Goal: Task Accomplishment & Management: Manage account settings

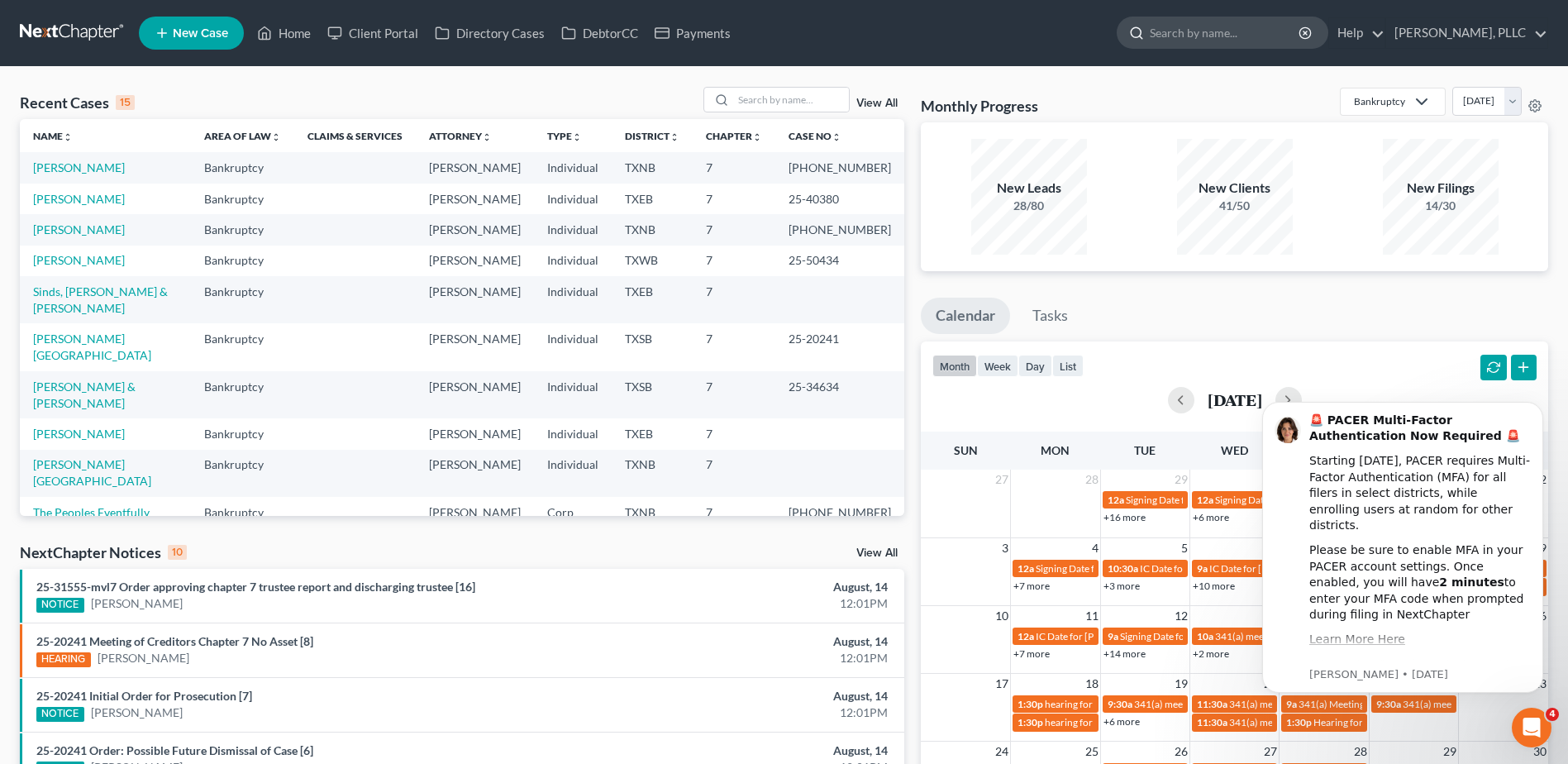
click at [1174, 35] on input "search" at bounding box center [1226, 32] width 151 height 30
type input "aye"
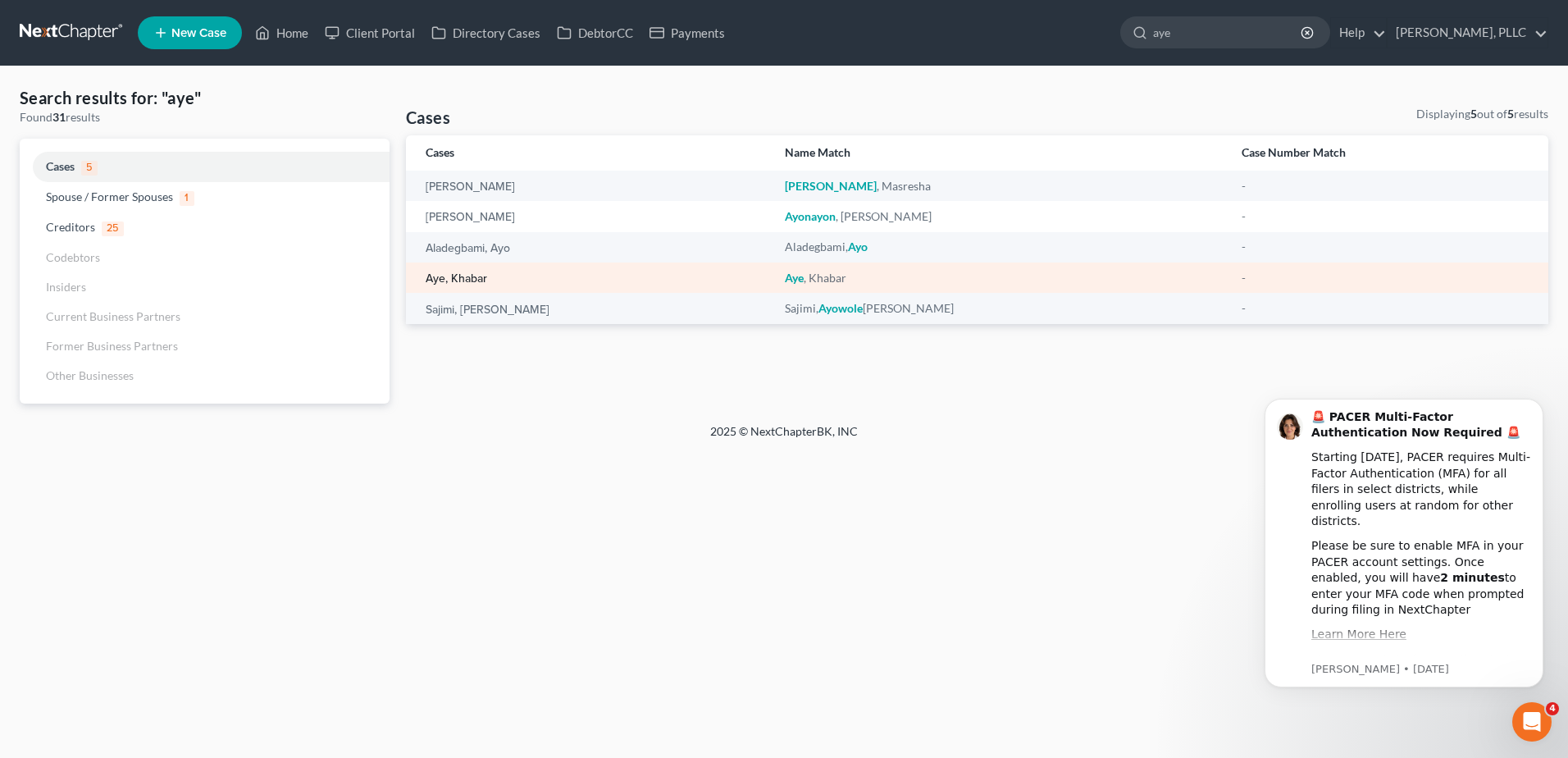
click at [457, 282] on link "Aye, Khabar" at bounding box center [456, 279] width 61 height 12
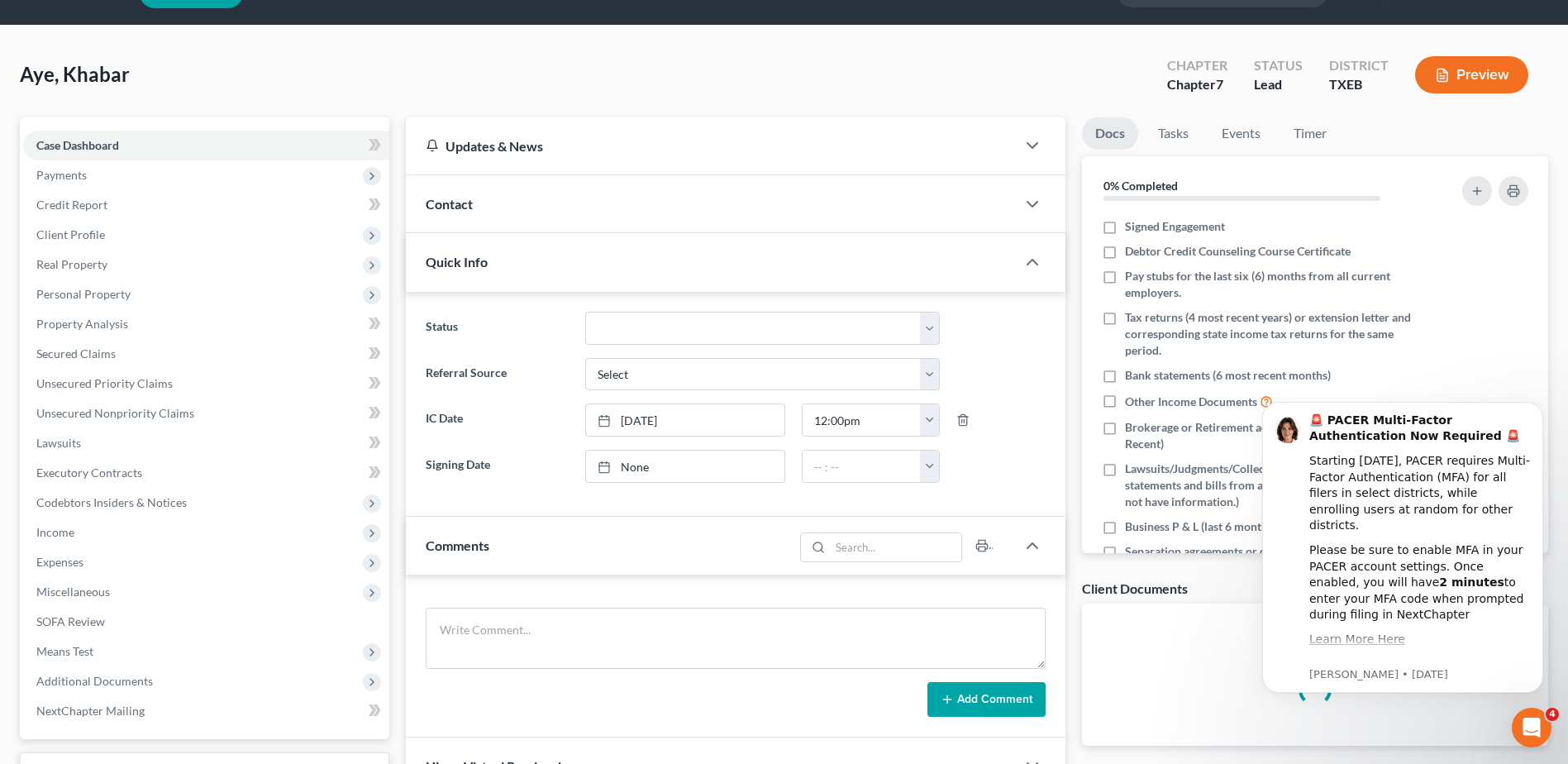
scroll to position [82, 0]
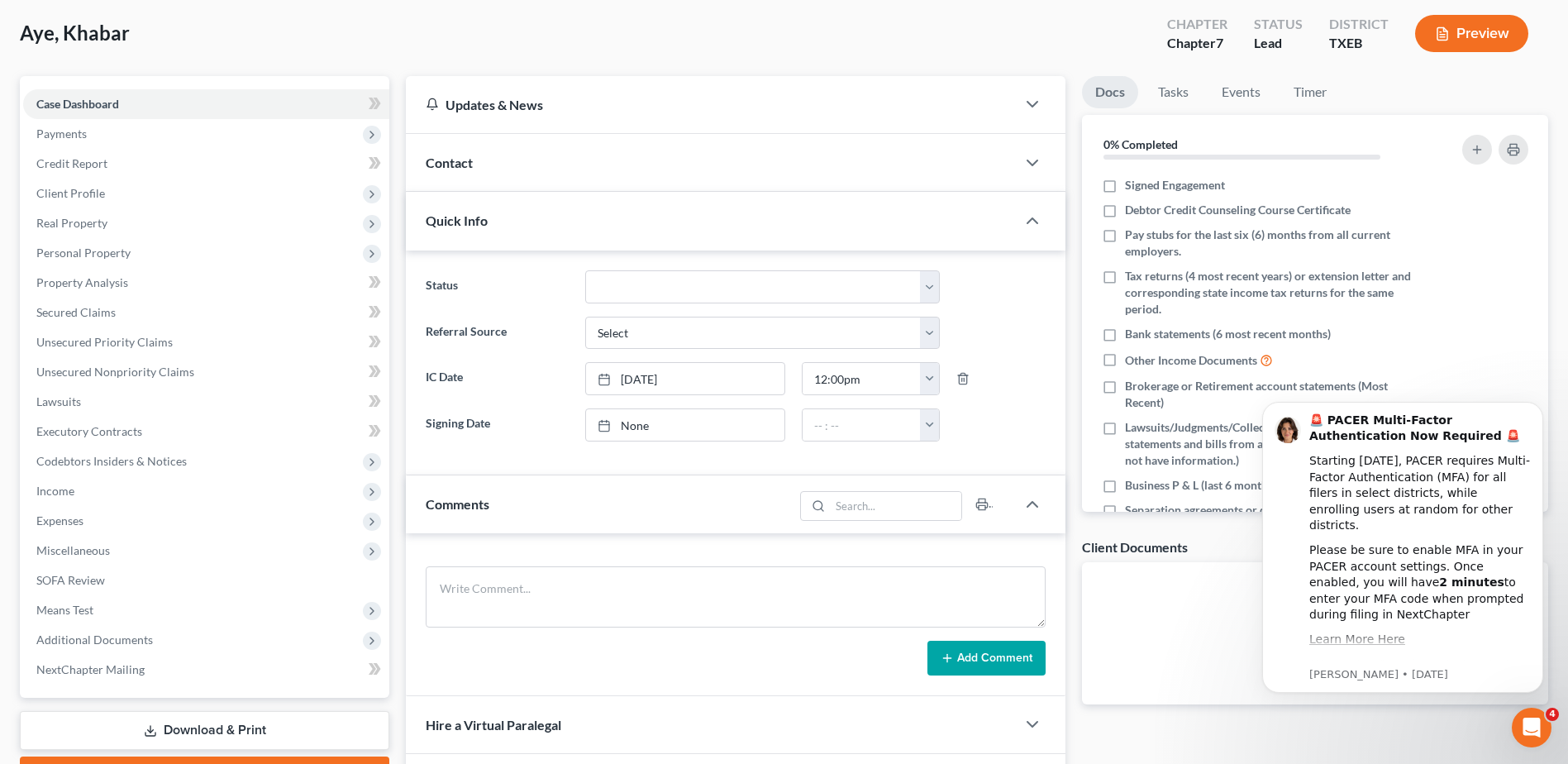
click at [630, 186] on div "Contact" at bounding box center [711, 163] width 610 height 57
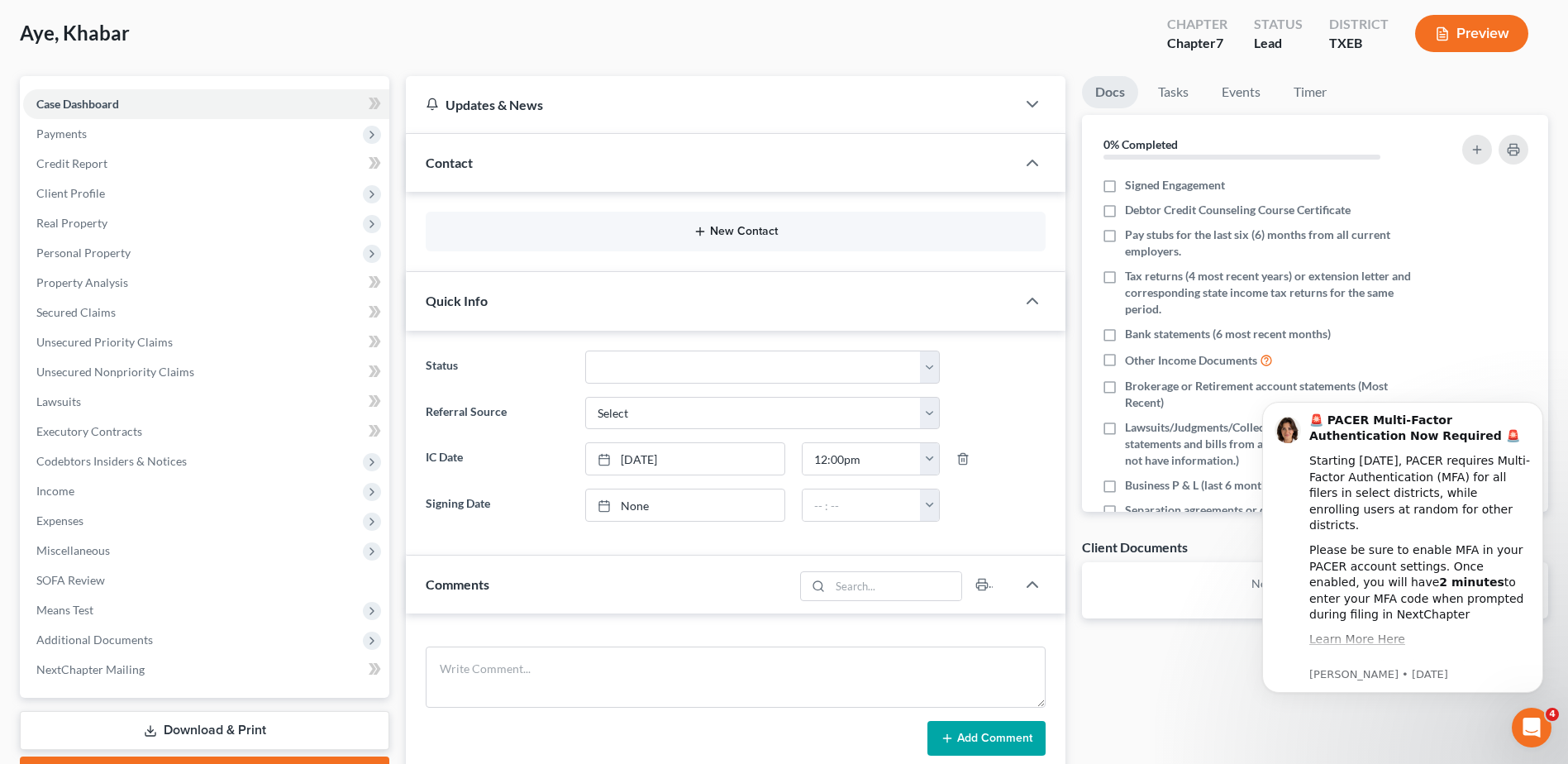
click at [660, 231] on button "New Contact" at bounding box center [735, 230] width 593 height 13
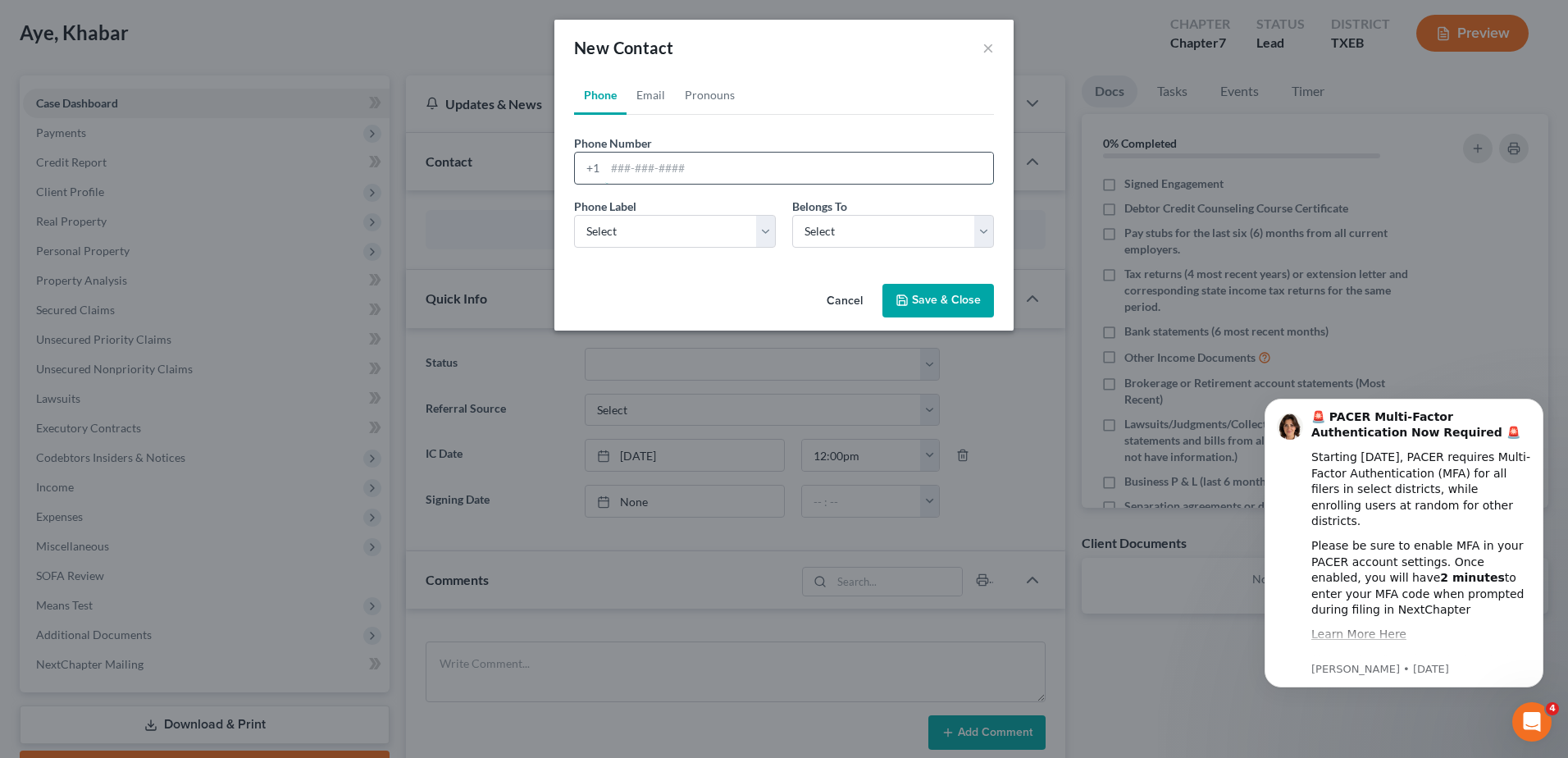
click at [659, 177] on input "tel" at bounding box center [799, 168] width 388 height 31
type input "2144764747"
click at [758, 239] on select "Select Mobile Home Work Other" at bounding box center [674, 232] width 201 height 33
click at [574, 215] on select "Select Mobile Home Work Other" at bounding box center [674, 232] width 201 height 33
click at [749, 271] on div "Phone Email Pronouns Phone Number * [PHONE_NUMBER] Ext. Phone Label * Select Mo…" at bounding box center [784, 176] width 459 height 201
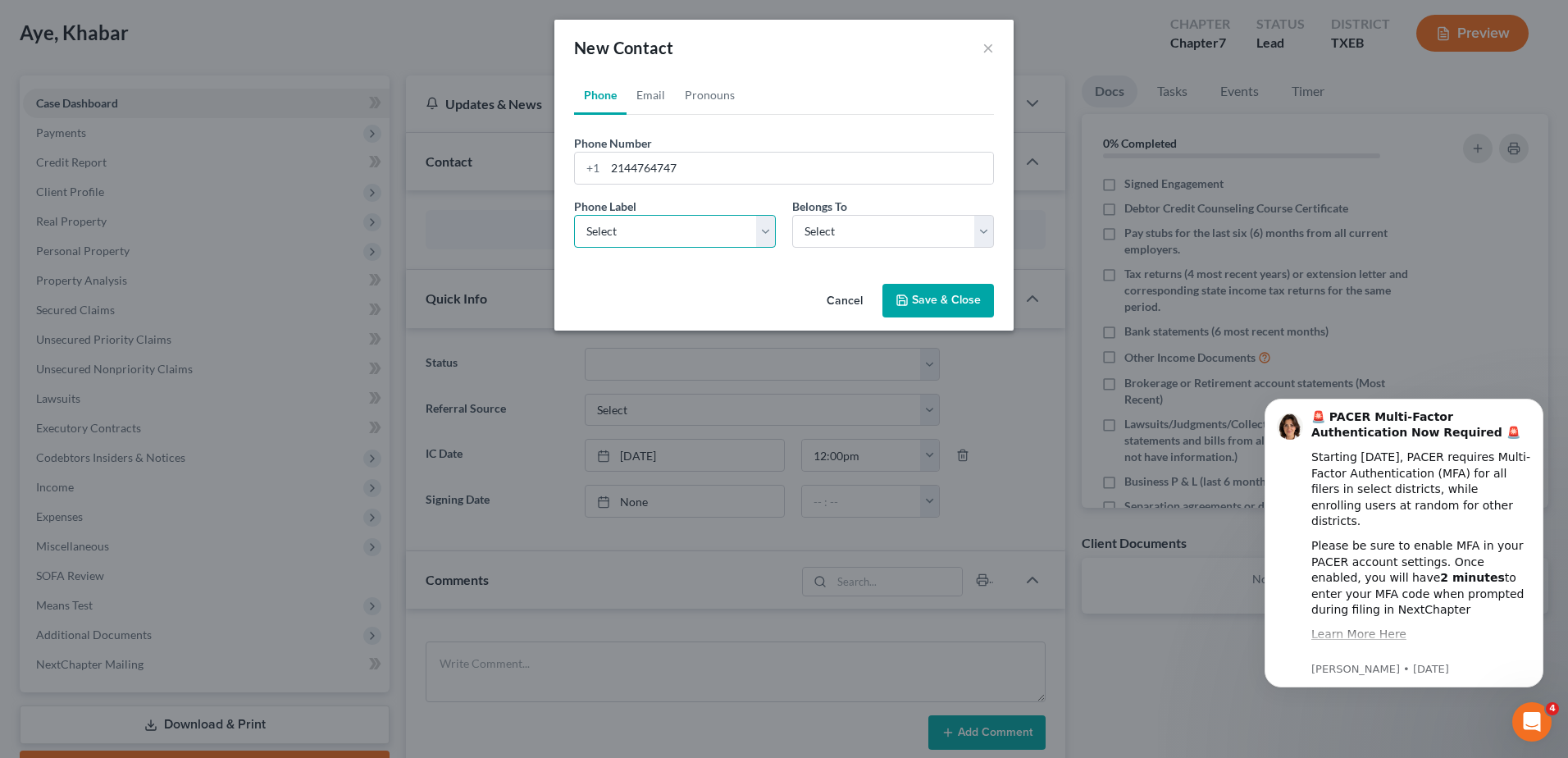
click at [750, 231] on select "Select Mobile Home Work Other" at bounding box center [674, 232] width 201 height 33
select select "0"
click at [574, 215] on select "Select Mobile Home Work Other" at bounding box center [674, 232] width 201 height 33
click at [924, 253] on div "Phone Label * Select Mobile Home Work Other Belongs To * Select Client Other" at bounding box center [784, 229] width 437 height 63
click at [921, 229] on select "Select Client Other" at bounding box center [892, 232] width 201 height 33
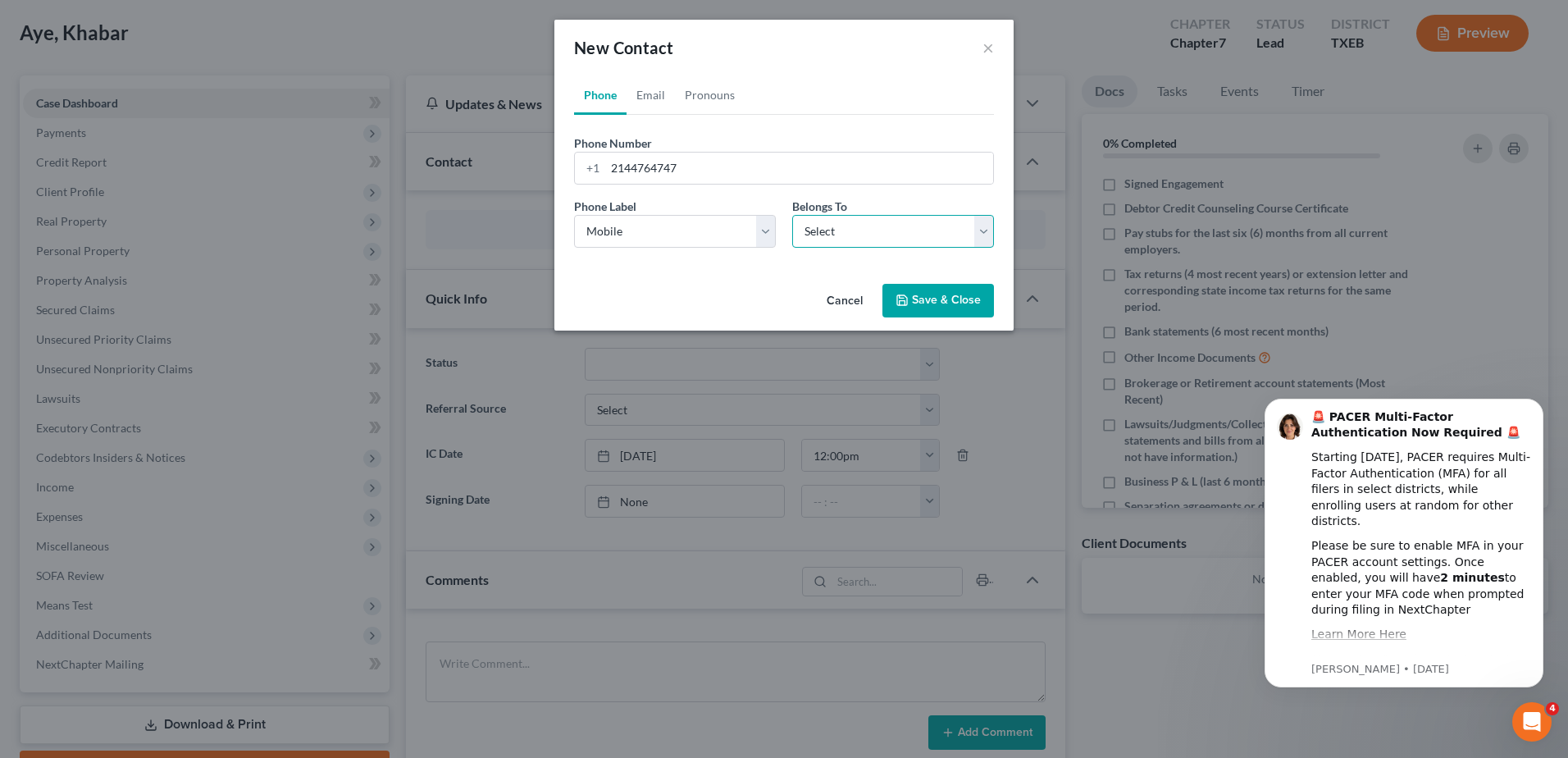
select select "0"
click at [792, 215] on select "Select Client Other" at bounding box center [892, 232] width 201 height 33
click at [917, 301] on button "Save & Close" at bounding box center [938, 301] width 112 height 34
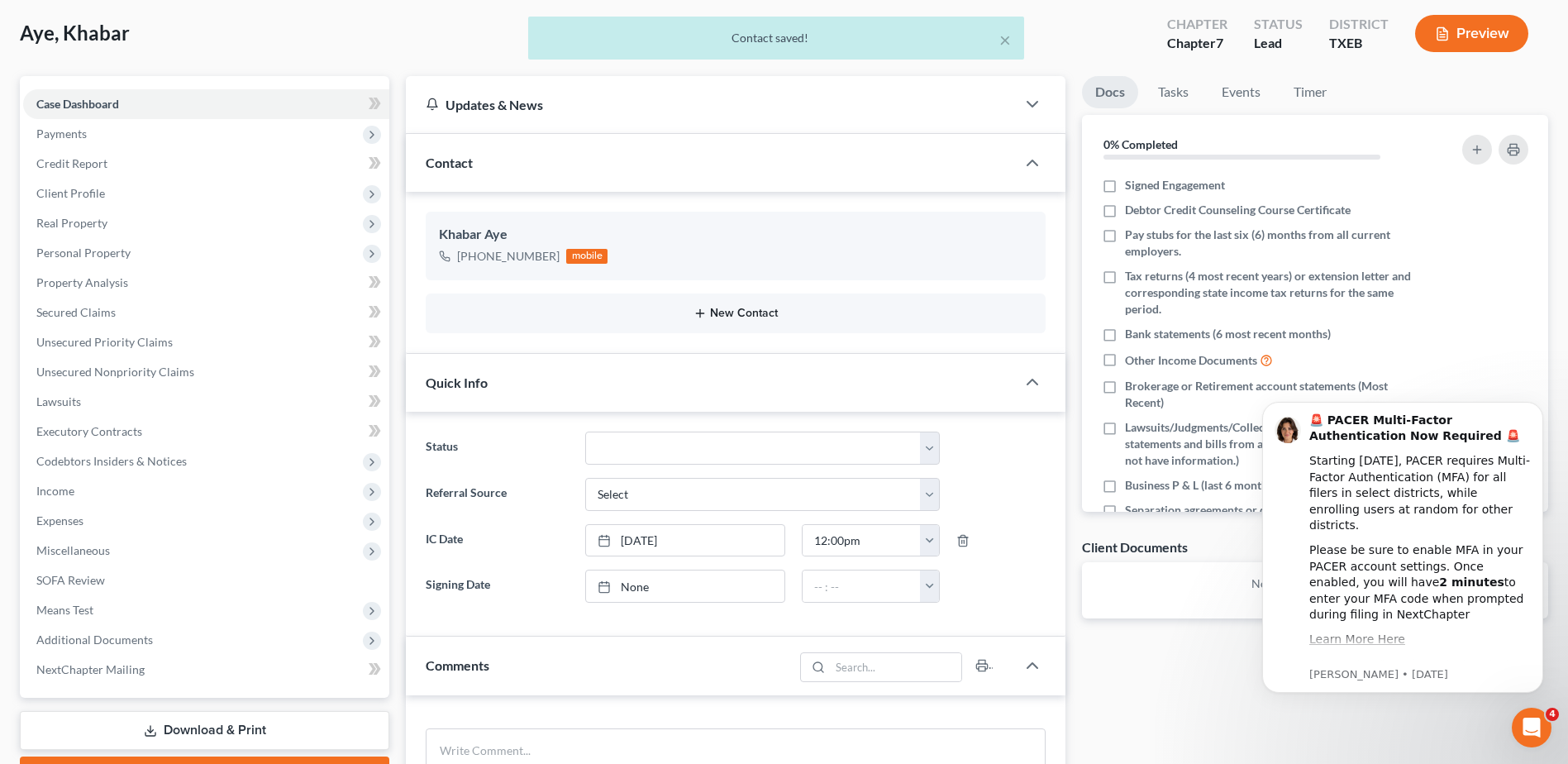
click at [720, 318] on button "New Contact" at bounding box center [735, 313] width 593 height 13
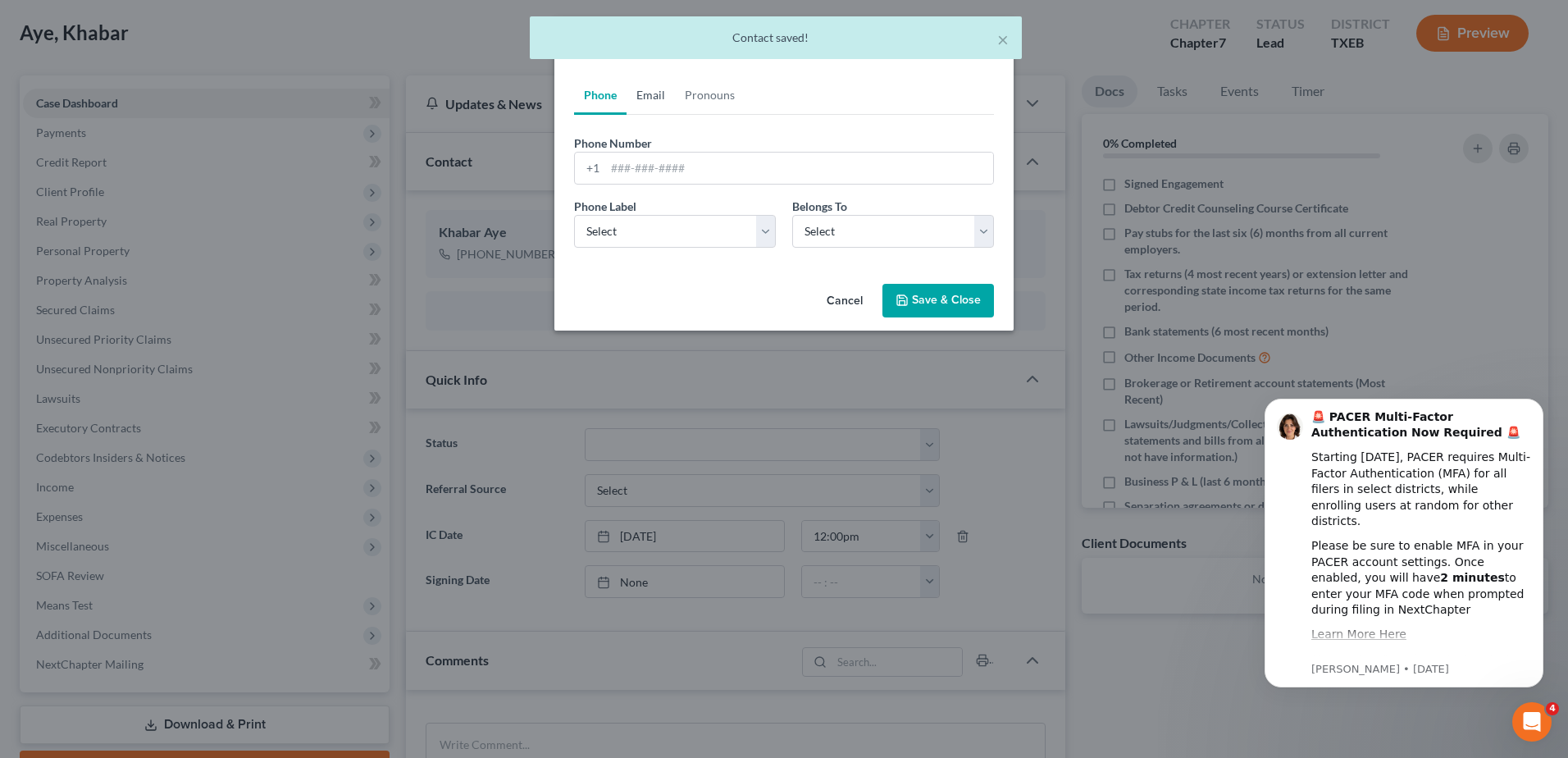
click at [670, 91] on link "Email" at bounding box center [651, 95] width 49 height 39
click at [640, 171] on input "email" at bounding box center [799, 168] width 388 height 31
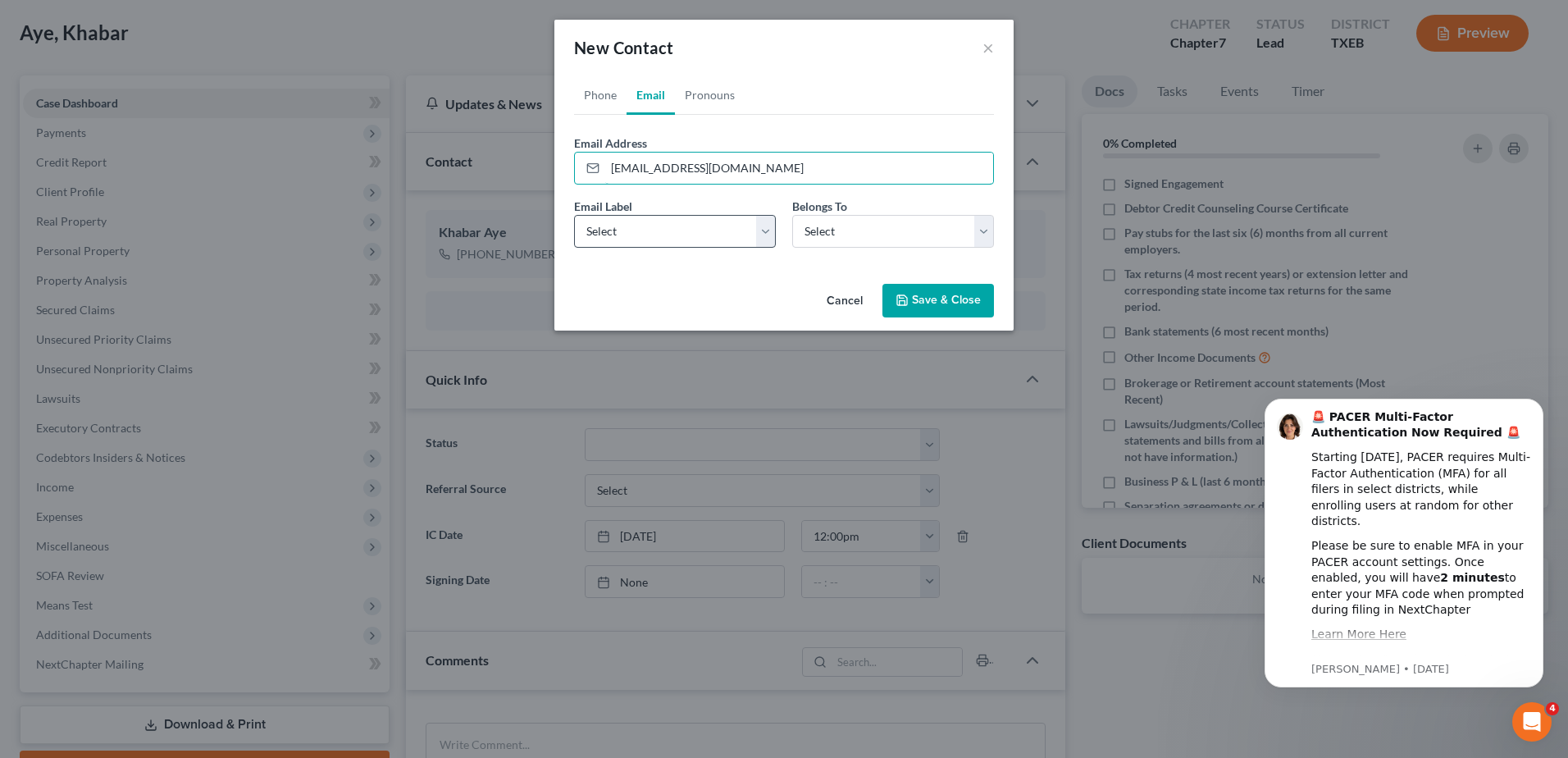
type input "[EMAIL_ADDRESS][DOMAIN_NAME]"
click at [692, 233] on select "Select Home Work Other" at bounding box center [674, 232] width 201 height 33
select select "0"
click at [574, 215] on select "Select Home Work Other" at bounding box center [674, 232] width 201 height 33
click at [837, 238] on select "Select Client Other" at bounding box center [892, 232] width 201 height 33
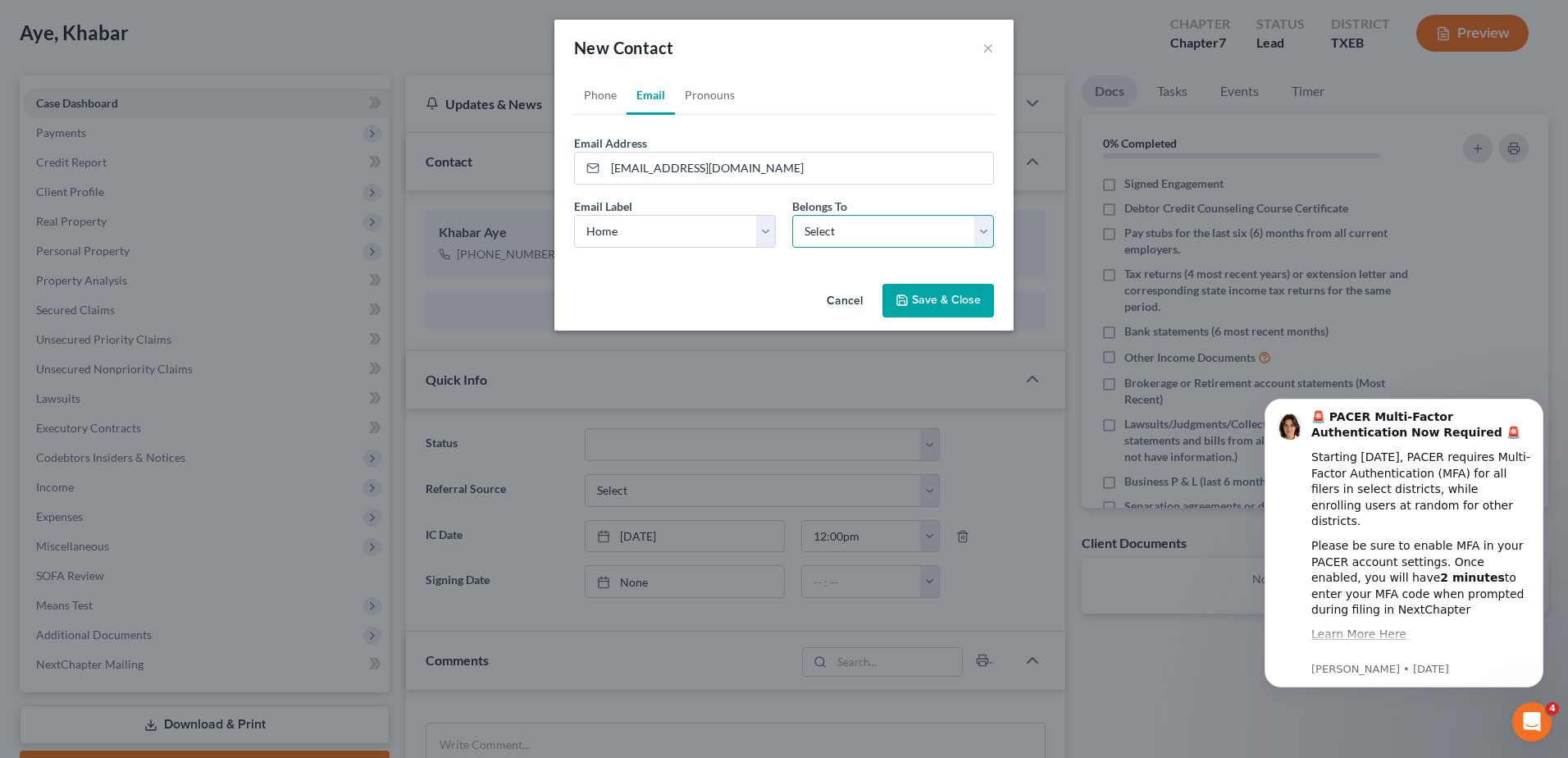
select select "0"
click at [792, 215] on select "Select Client Other" at bounding box center [892, 232] width 201 height 33
click at [906, 296] on icon "button" at bounding box center [902, 301] width 10 height 10
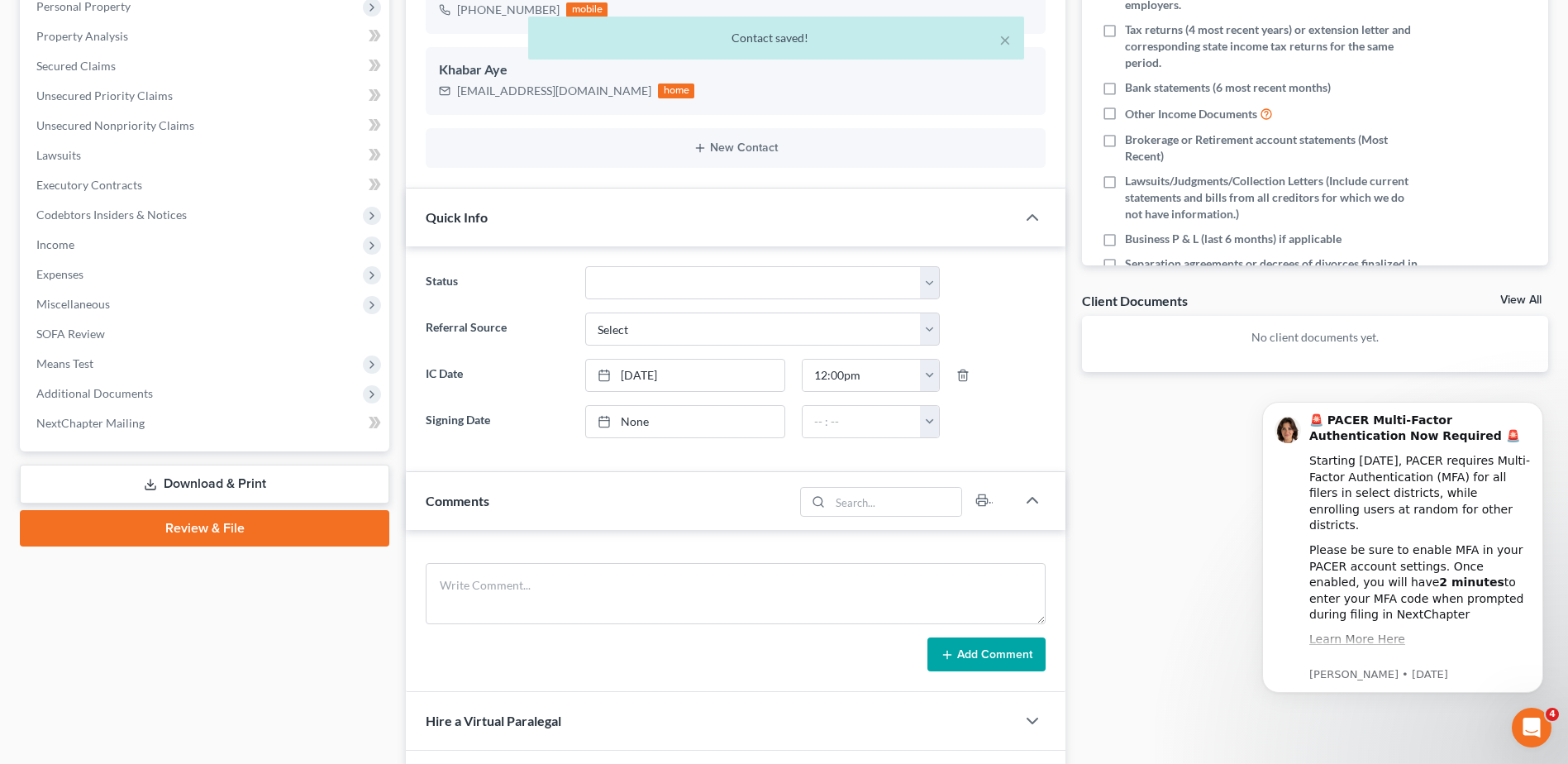
scroll to position [331, 0]
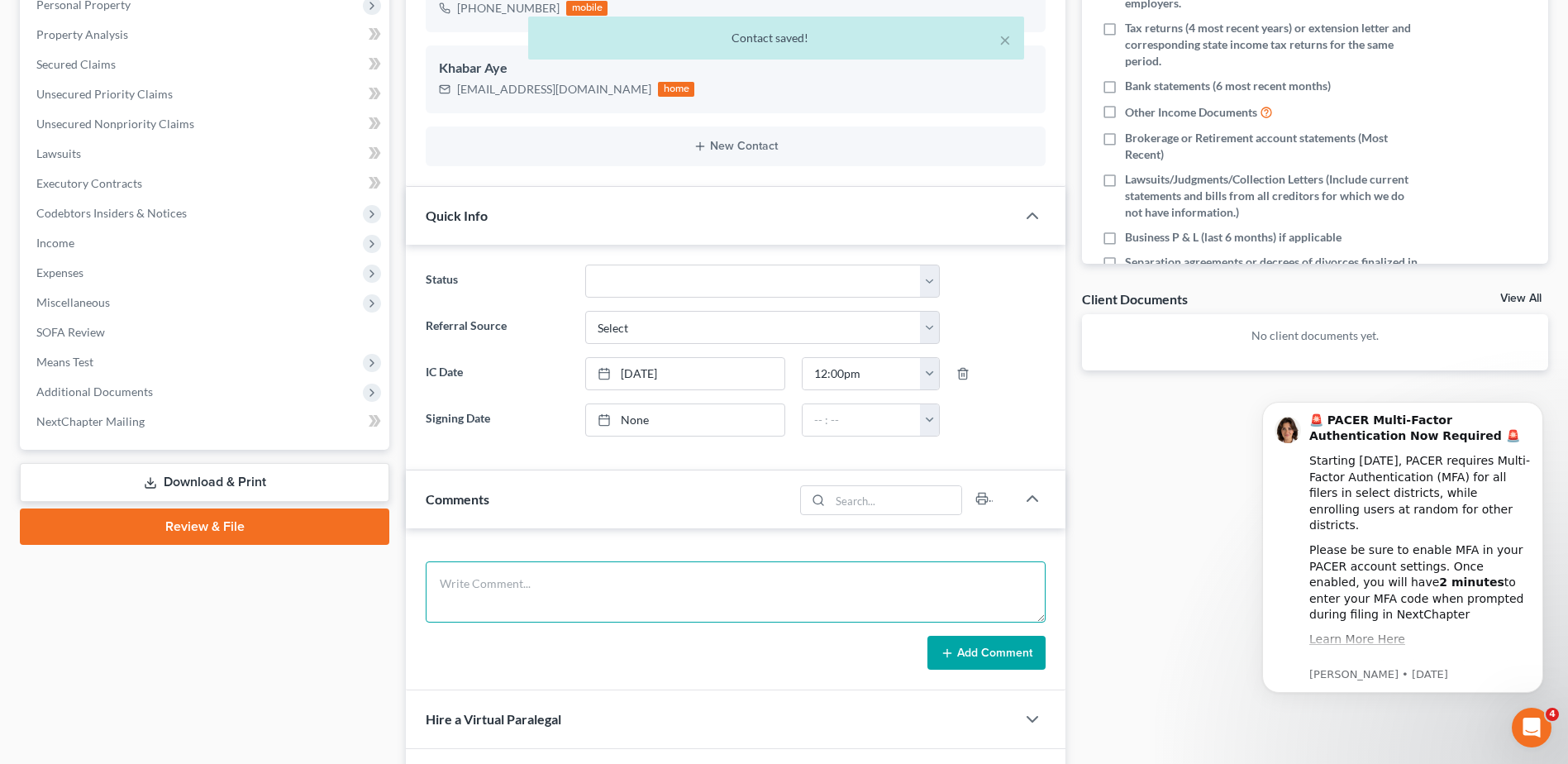
click at [585, 574] on textarea at bounding box center [735, 591] width 620 height 61
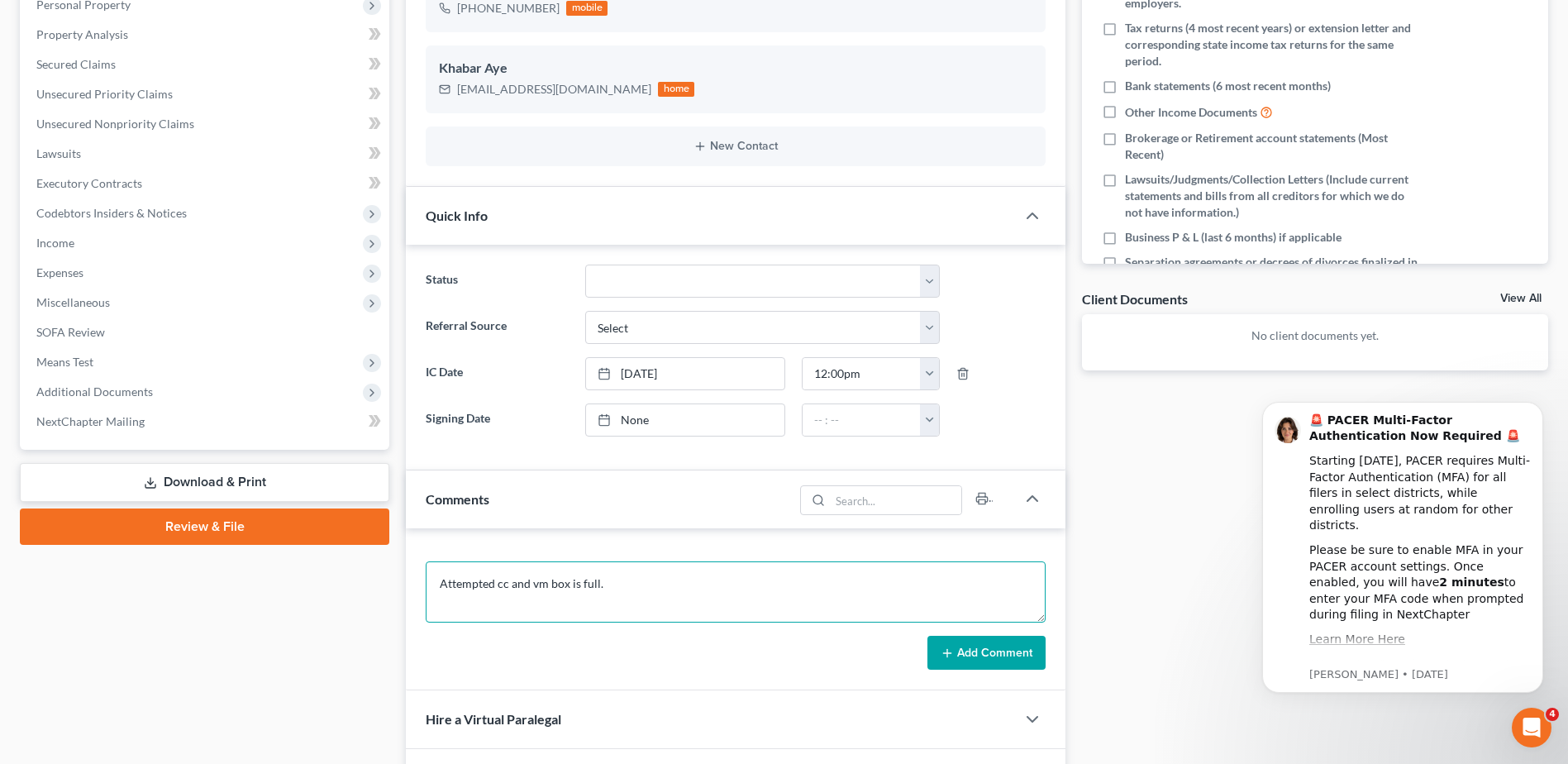
type textarea "Attempted cc and vm box is full."
click at [996, 640] on button "Add Comment" at bounding box center [986, 652] width 119 height 34
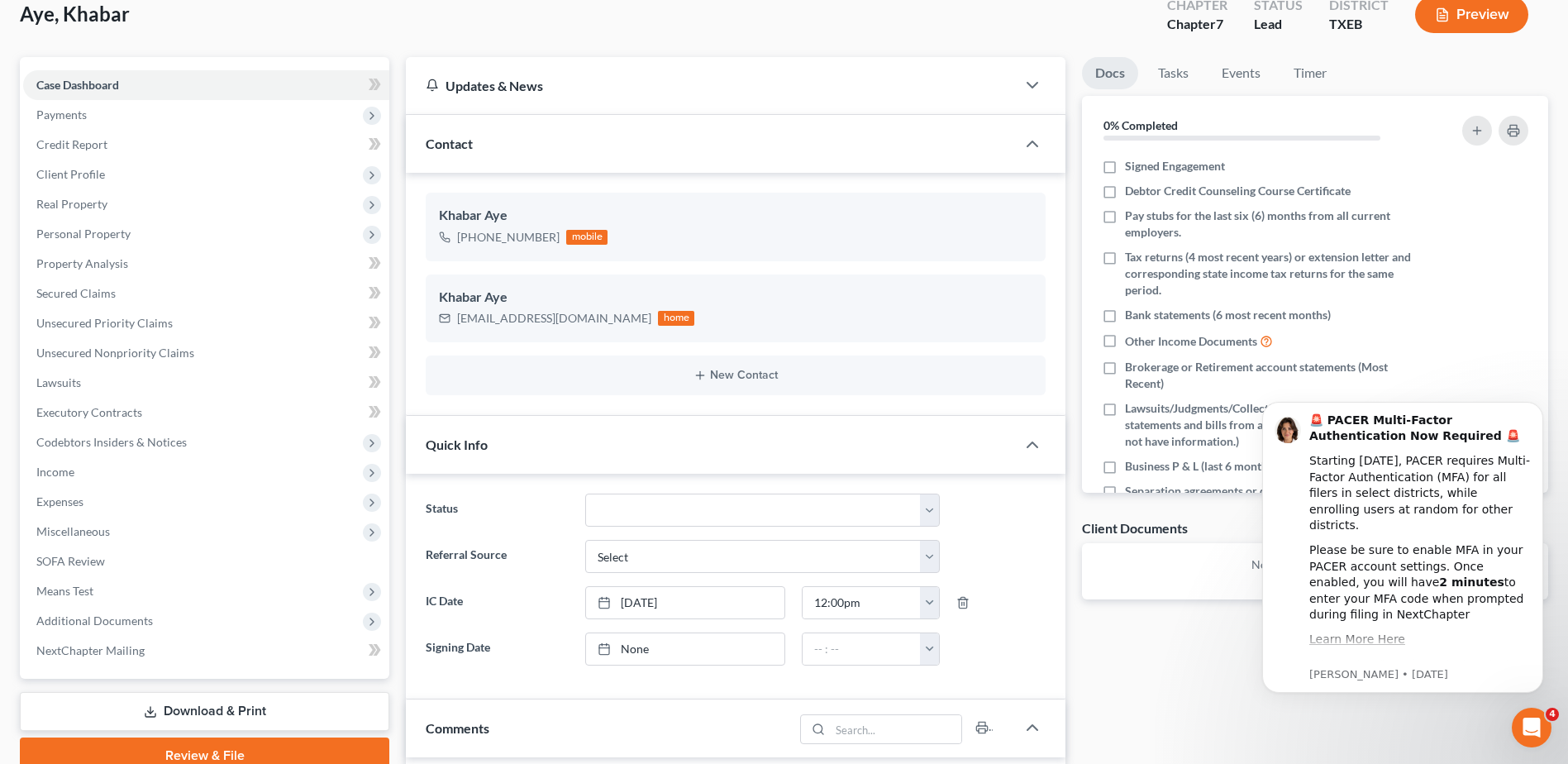
scroll to position [0, 0]
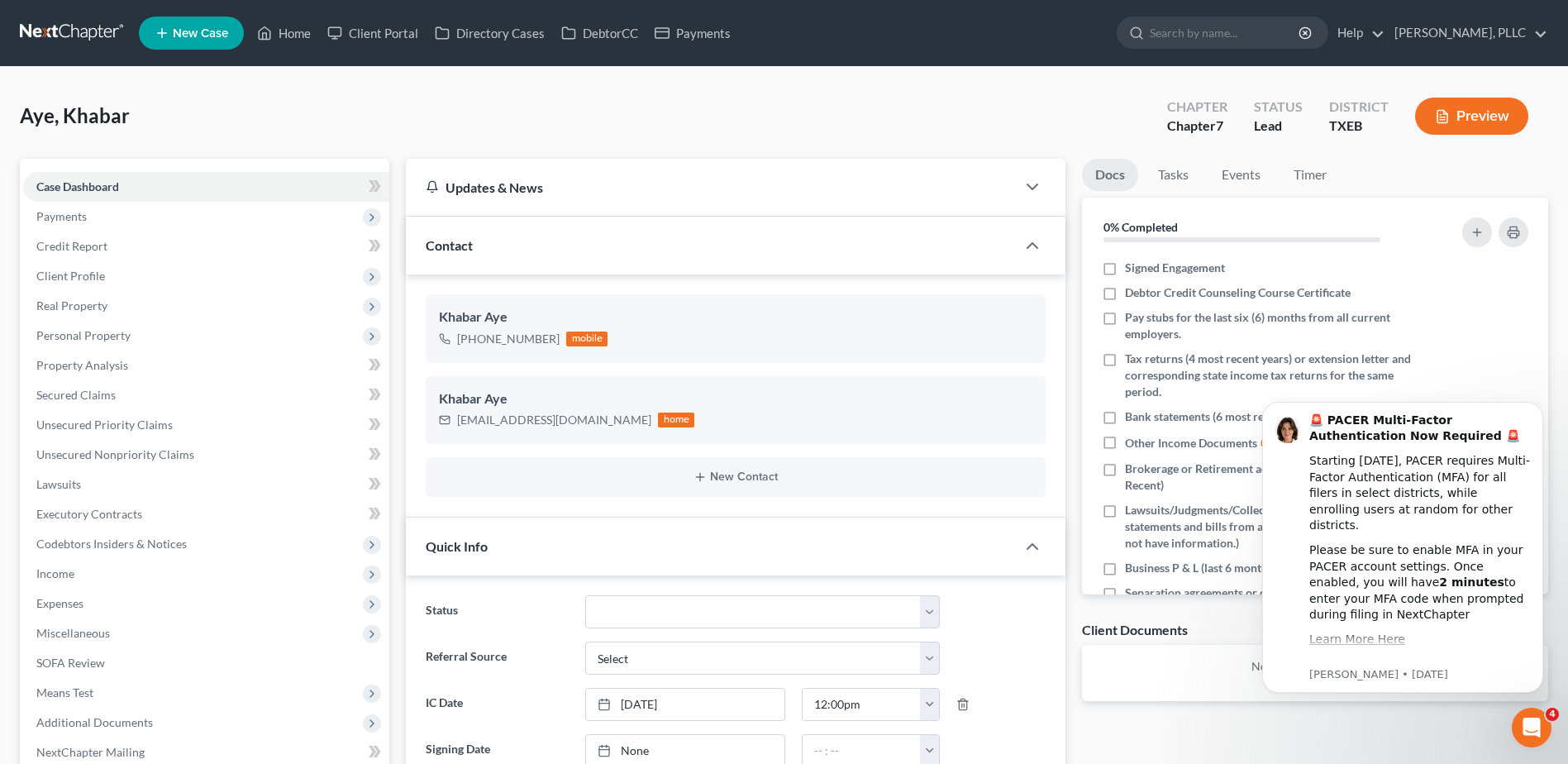
drag, startPoint x: 1228, startPoint y: 39, endPoint x: 1241, endPoint y: 71, distance: 34.5
click at [1227, 41] on input "search" at bounding box center [1226, 32] width 151 height 30
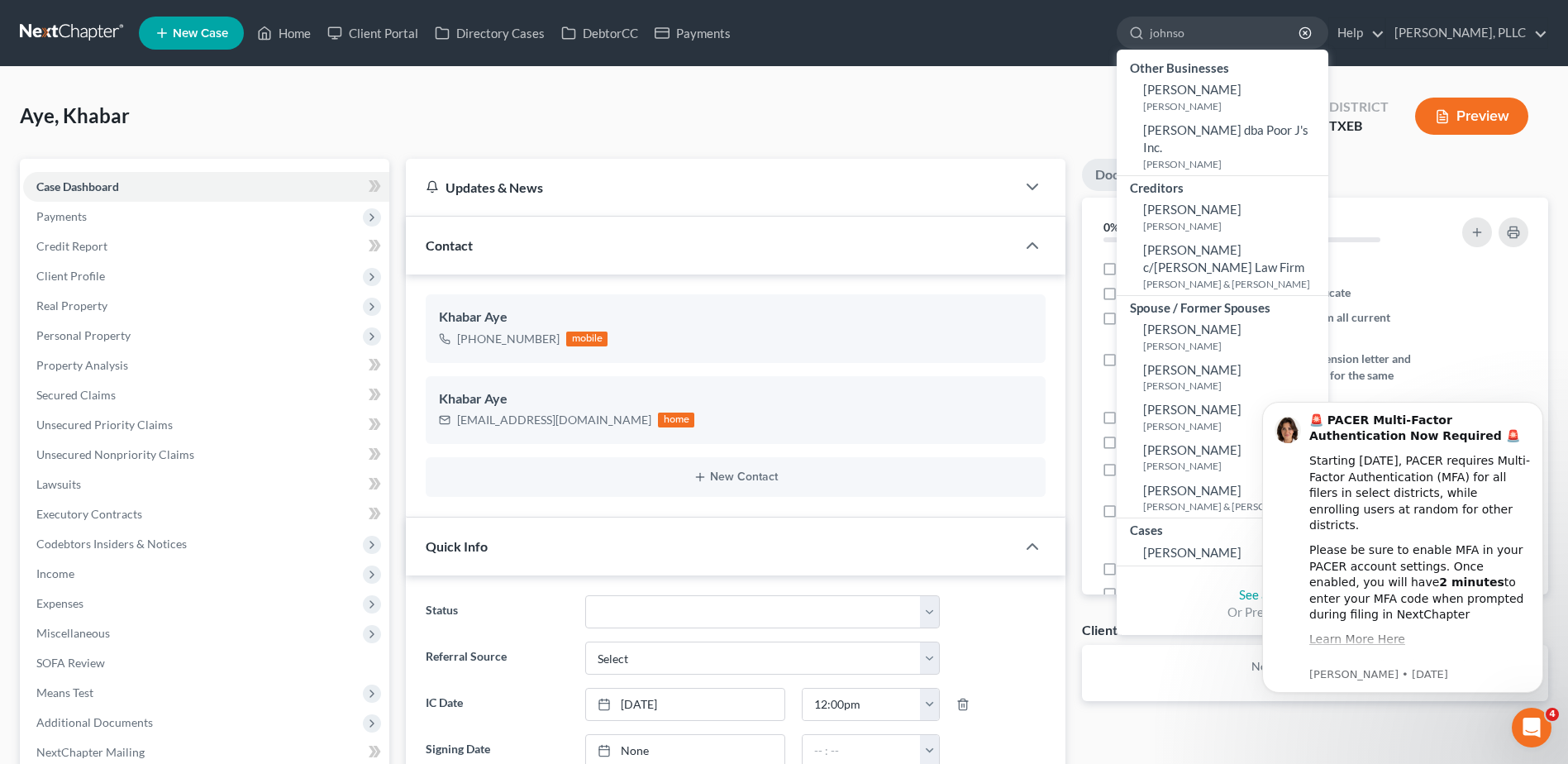
type input "[PERSON_NAME]"
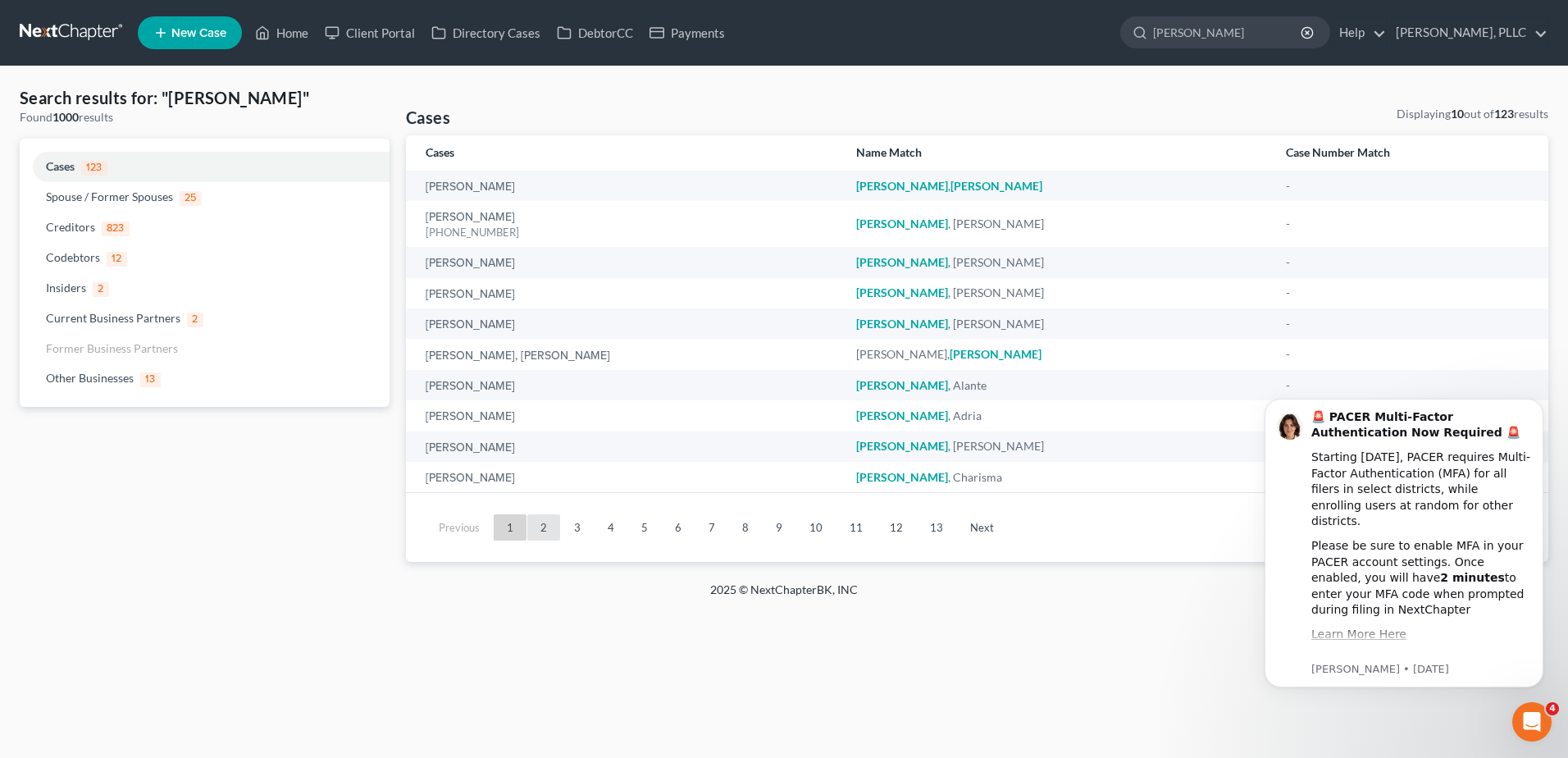
click at [550, 533] on link "2" at bounding box center [544, 527] width 33 height 26
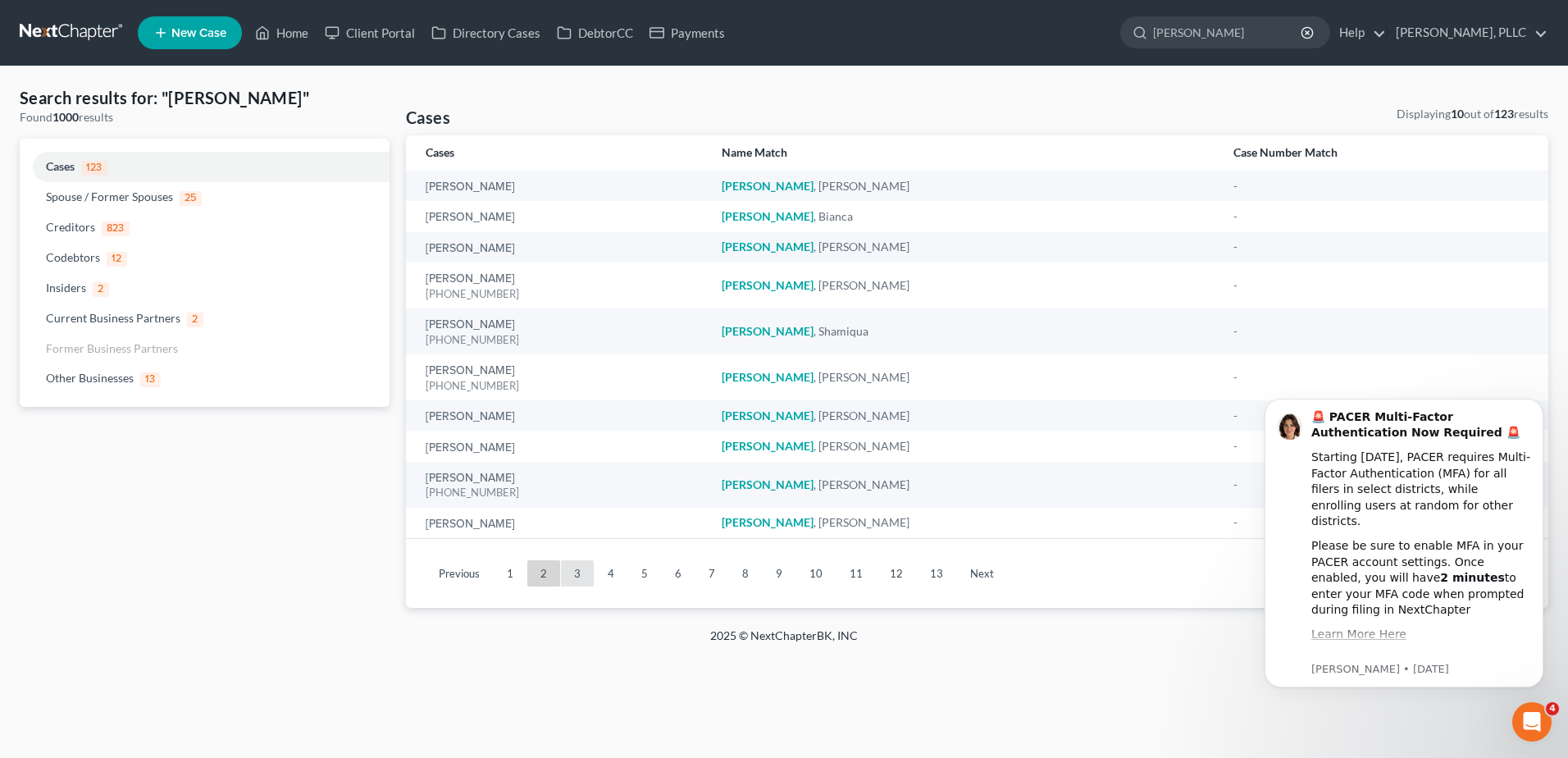
click at [572, 578] on link "3" at bounding box center [578, 573] width 33 height 26
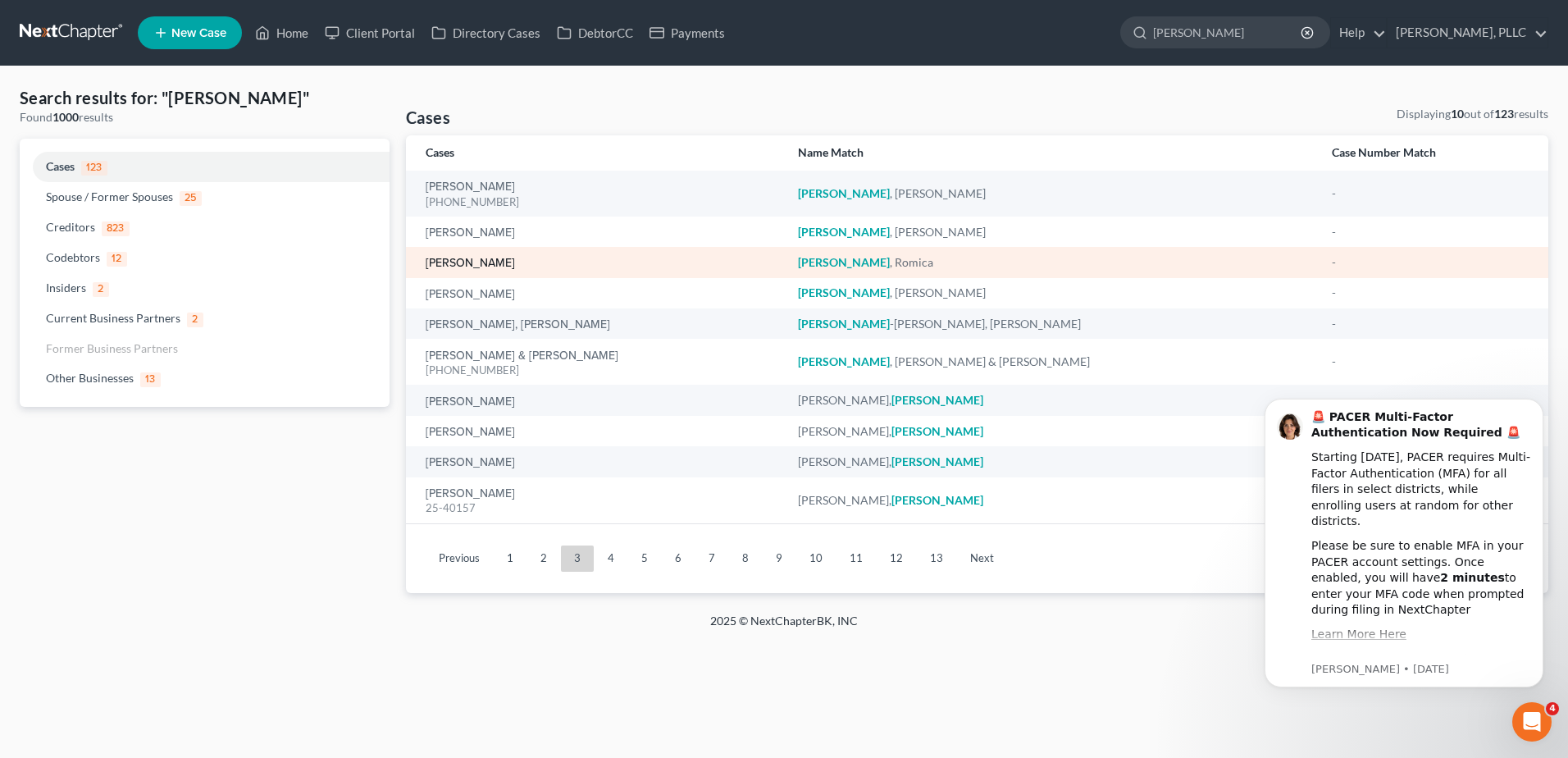
click at [485, 259] on link "[PERSON_NAME]" at bounding box center [471, 264] width 89 height 12
select select "3"
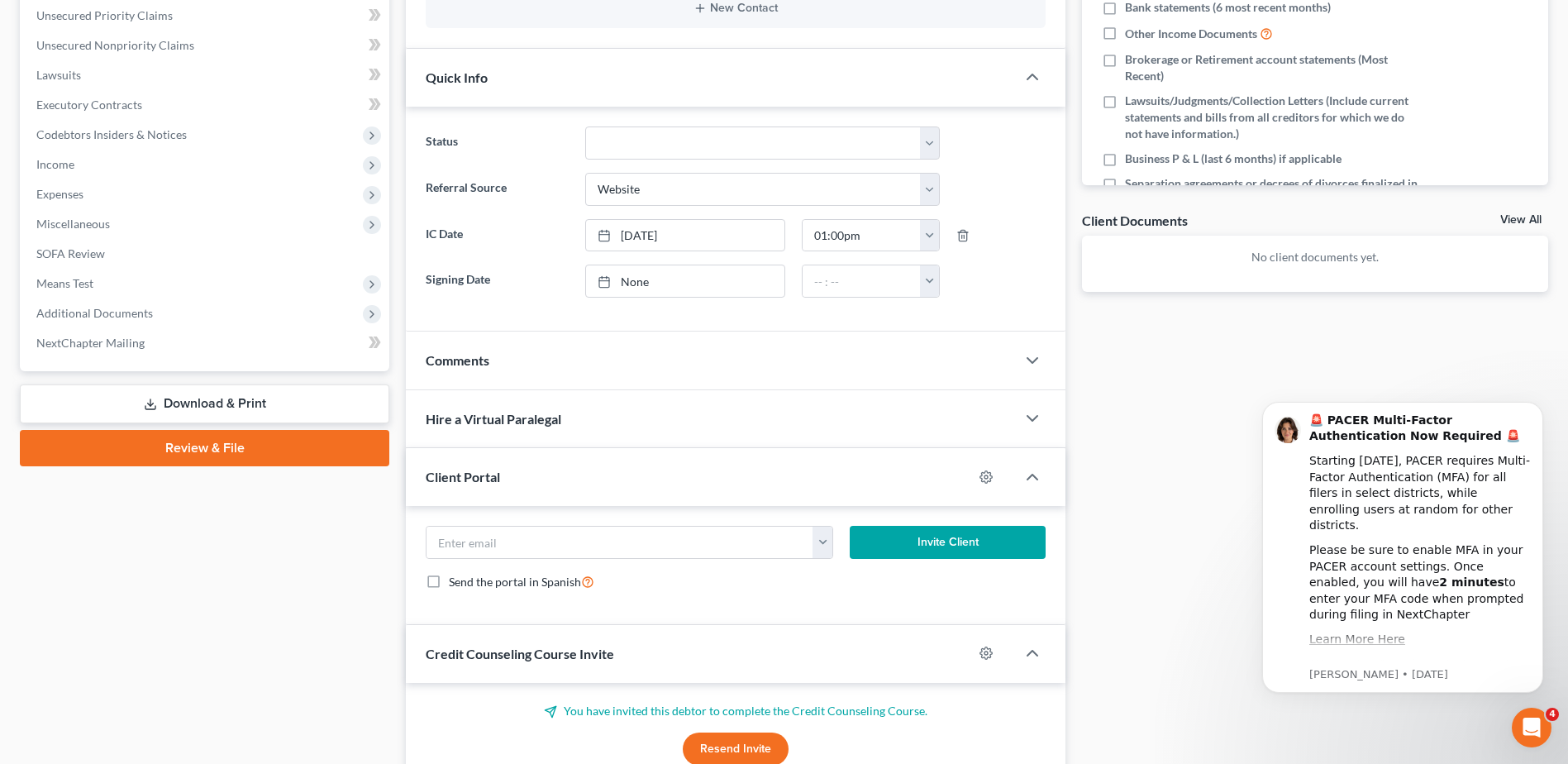
scroll to position [414, 0]
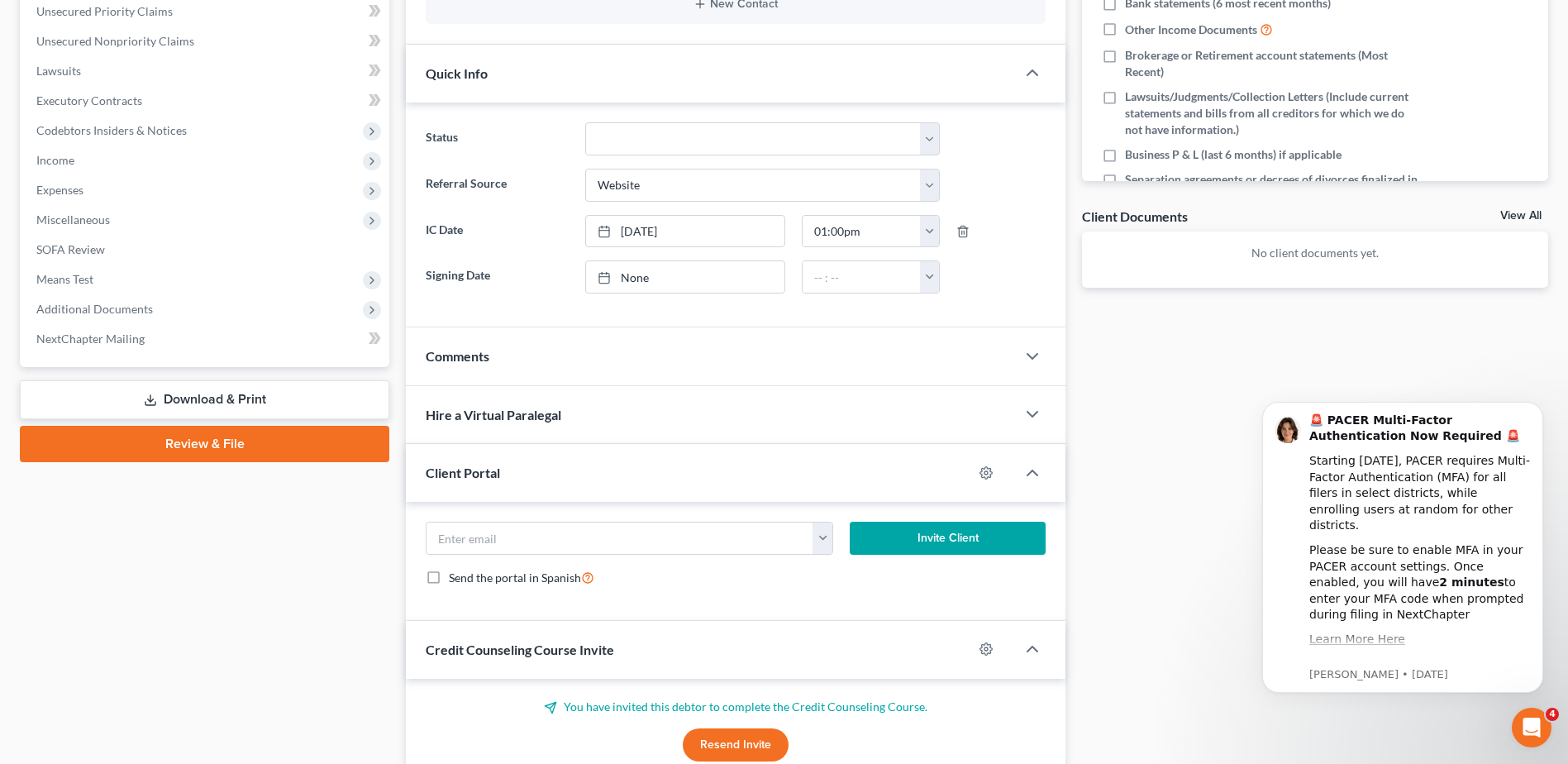
click at [709, 365] on div "Comments" at bounding box center [711, 356] width 610 height 57
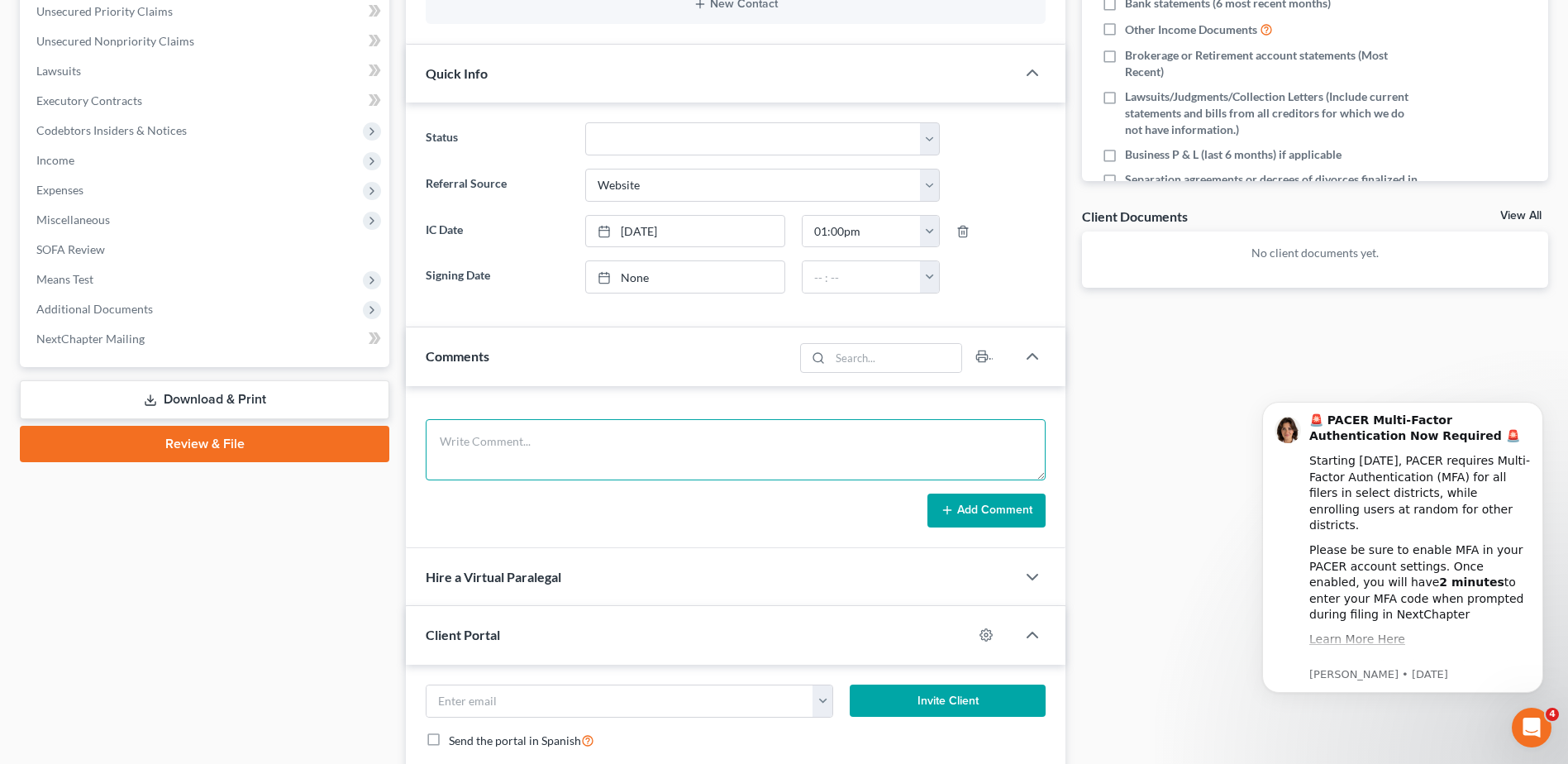
click at [657, 438] on textarea at bounding box center [735, 449] width 620 height 61
type textarea "a"
type textarea "during courtesy call she stated she's not filing anymore."
click at [965, 501] on button "Add Comment" at bounding box center [986, 510] width 119 height 34
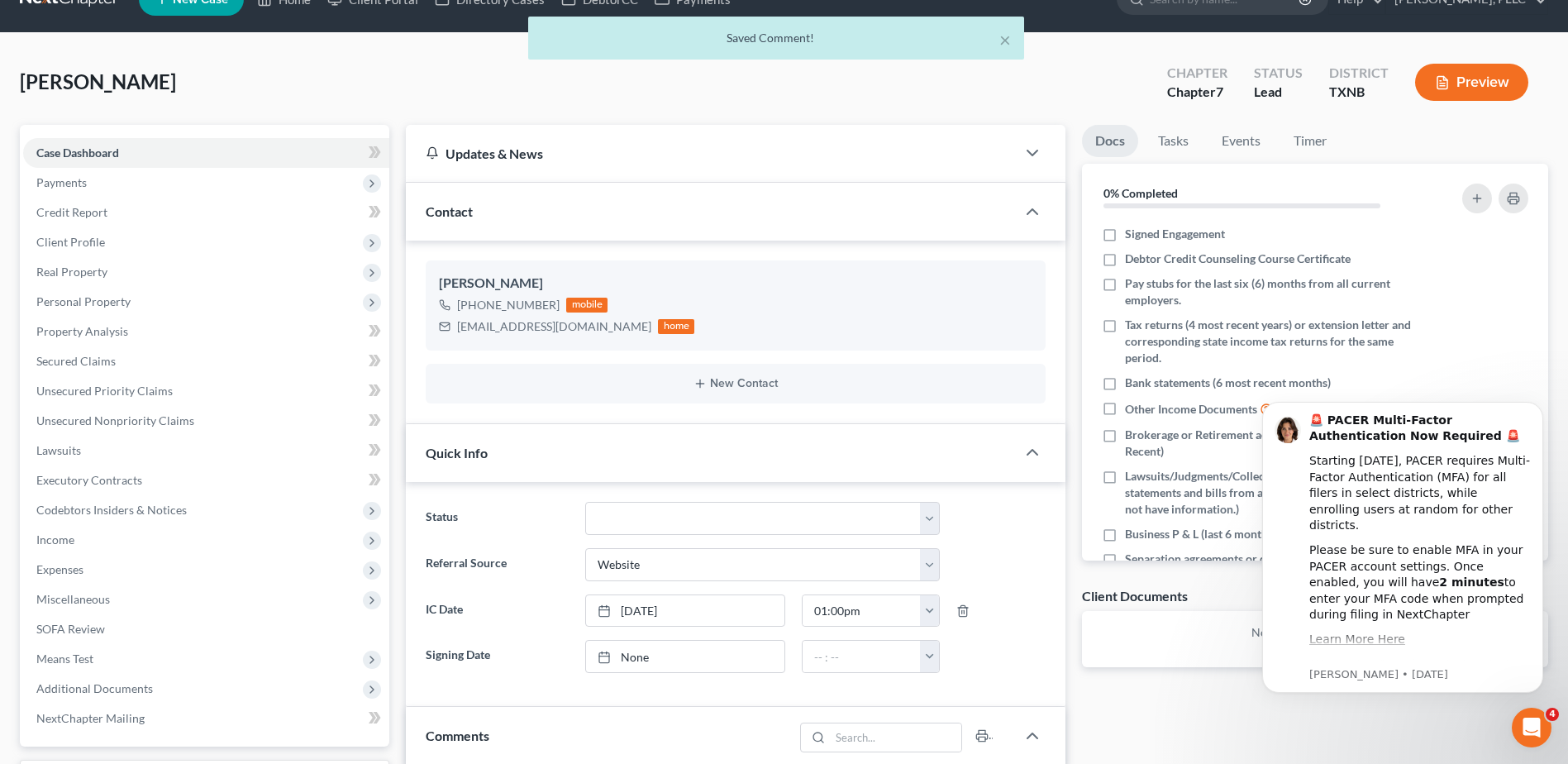
scroll to position [0, 0]
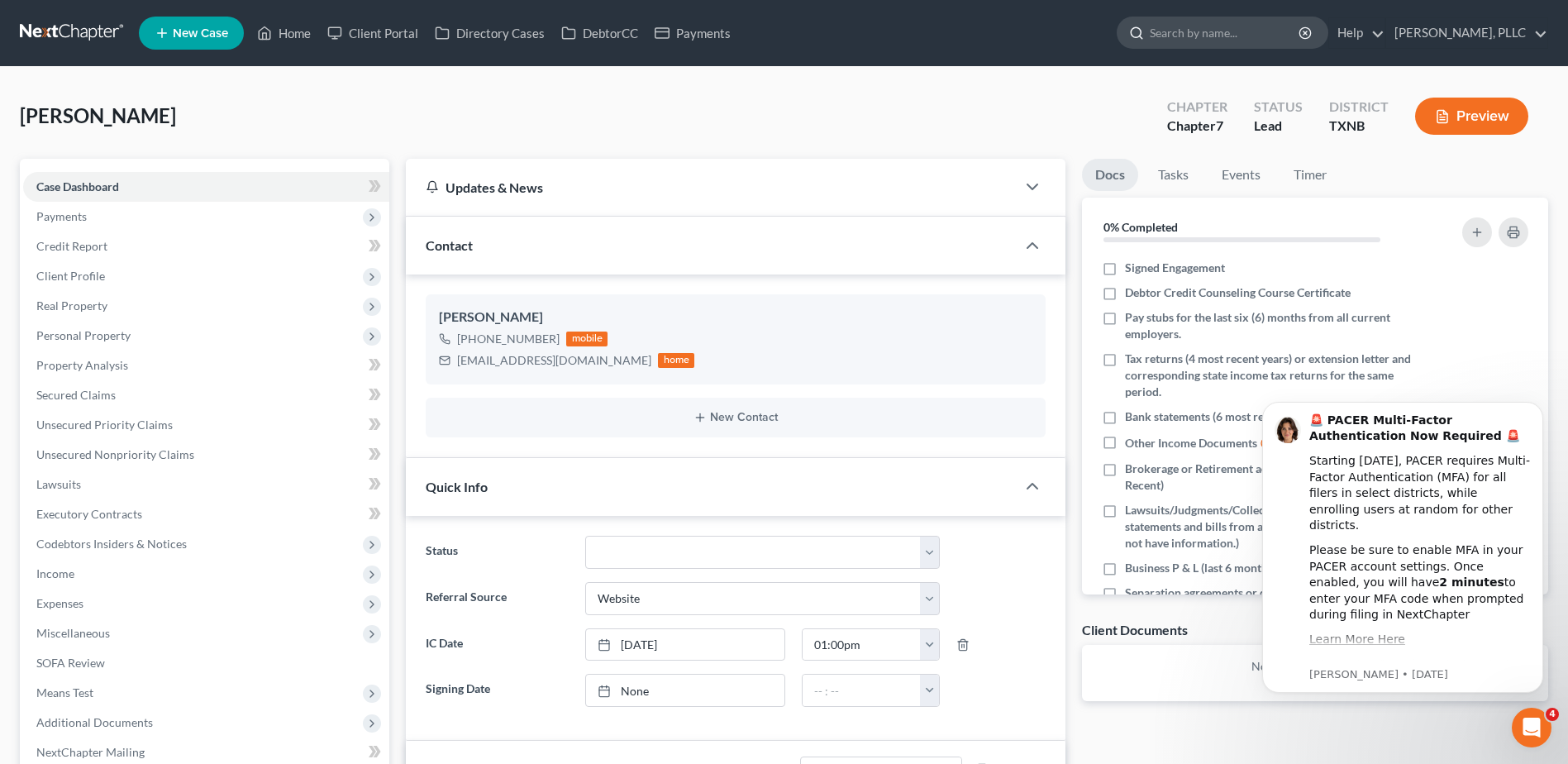
click at [1182, 47] on input "search" at bounding box center [1226, 32] width 151 height 30
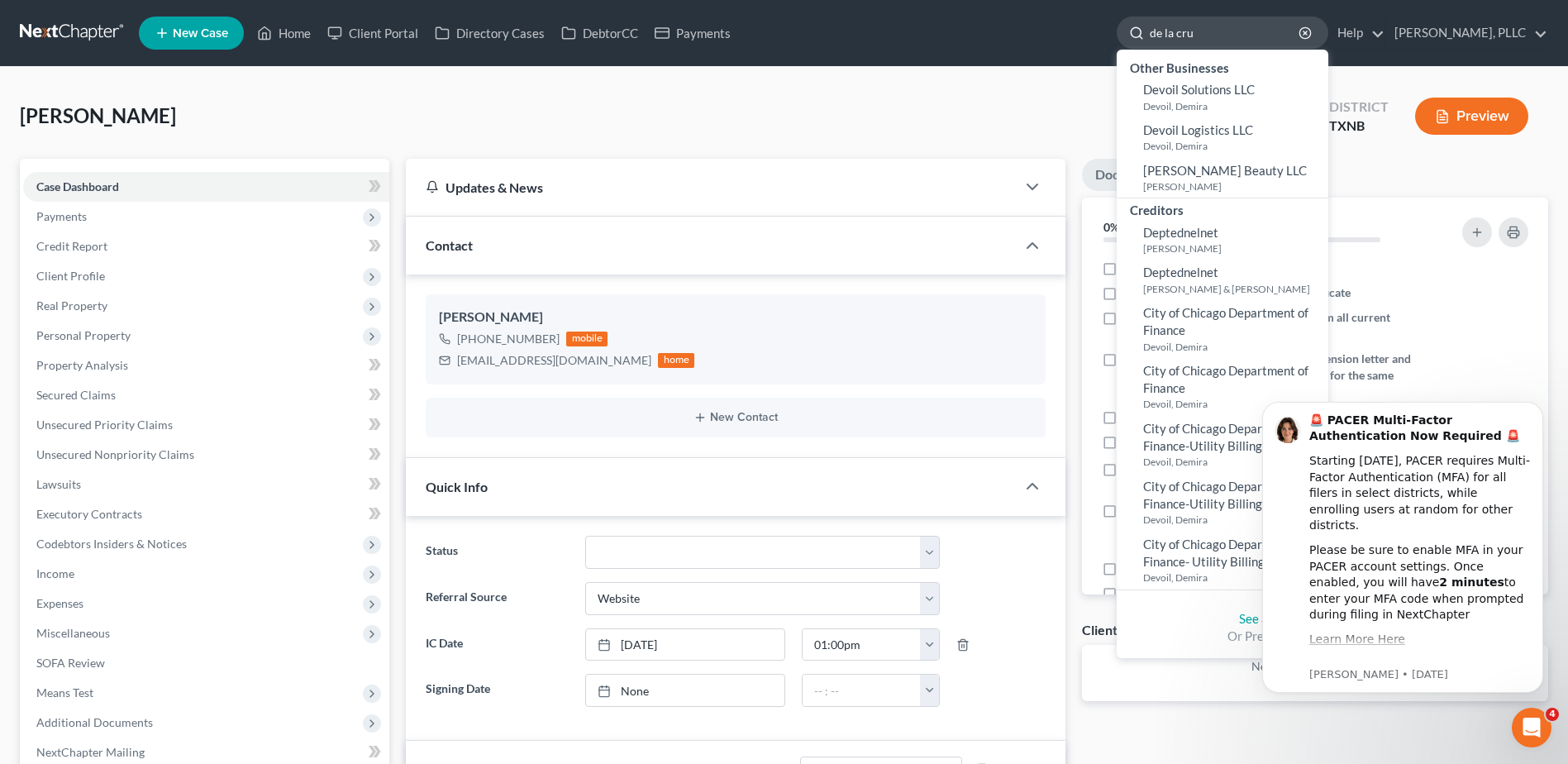
type input "de la [PERSON_NAME]"
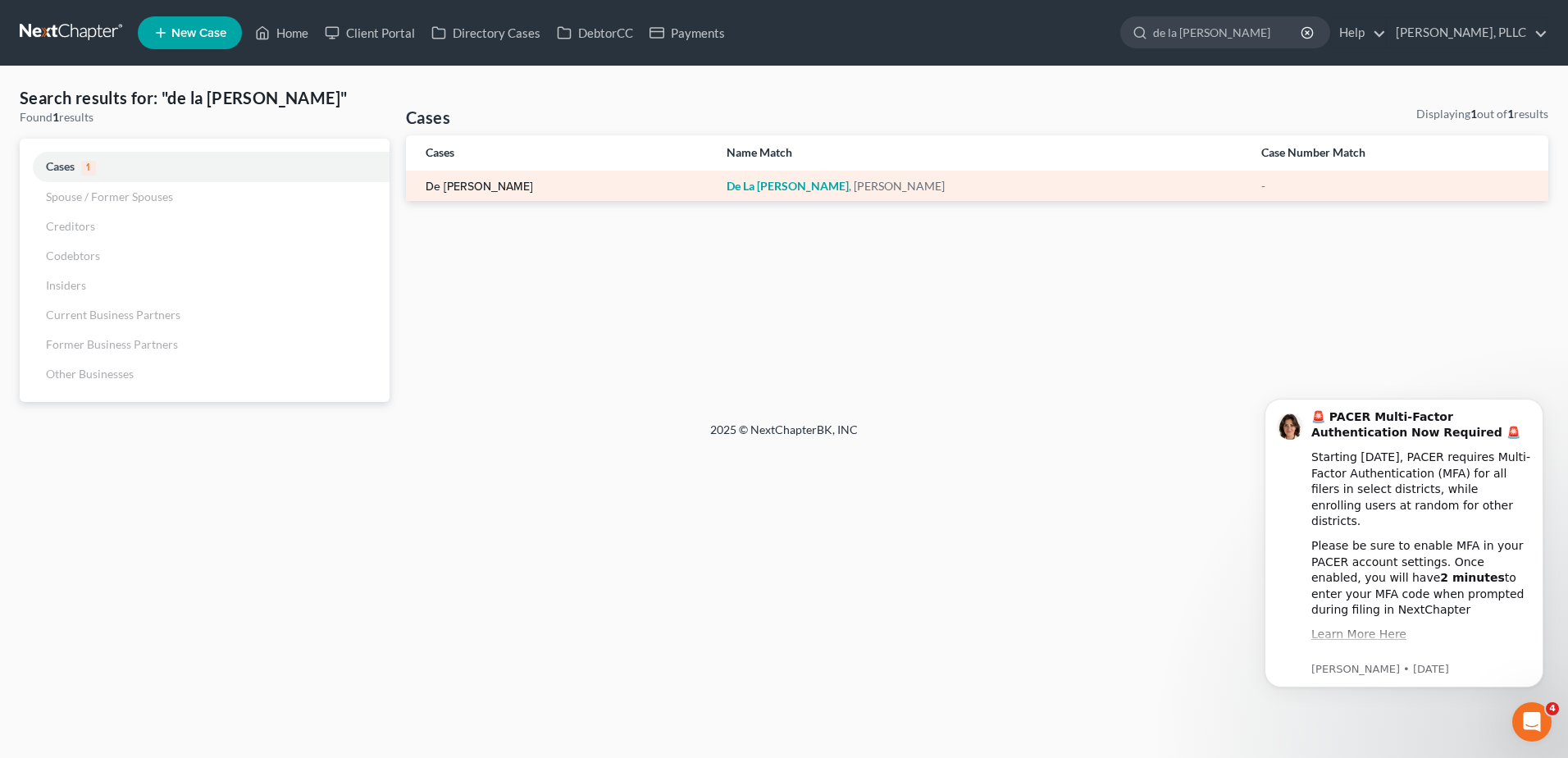
click at [462, 185] on link "De [PERSON_NAME]" at bounding box center [480, 187] width 107 height 12
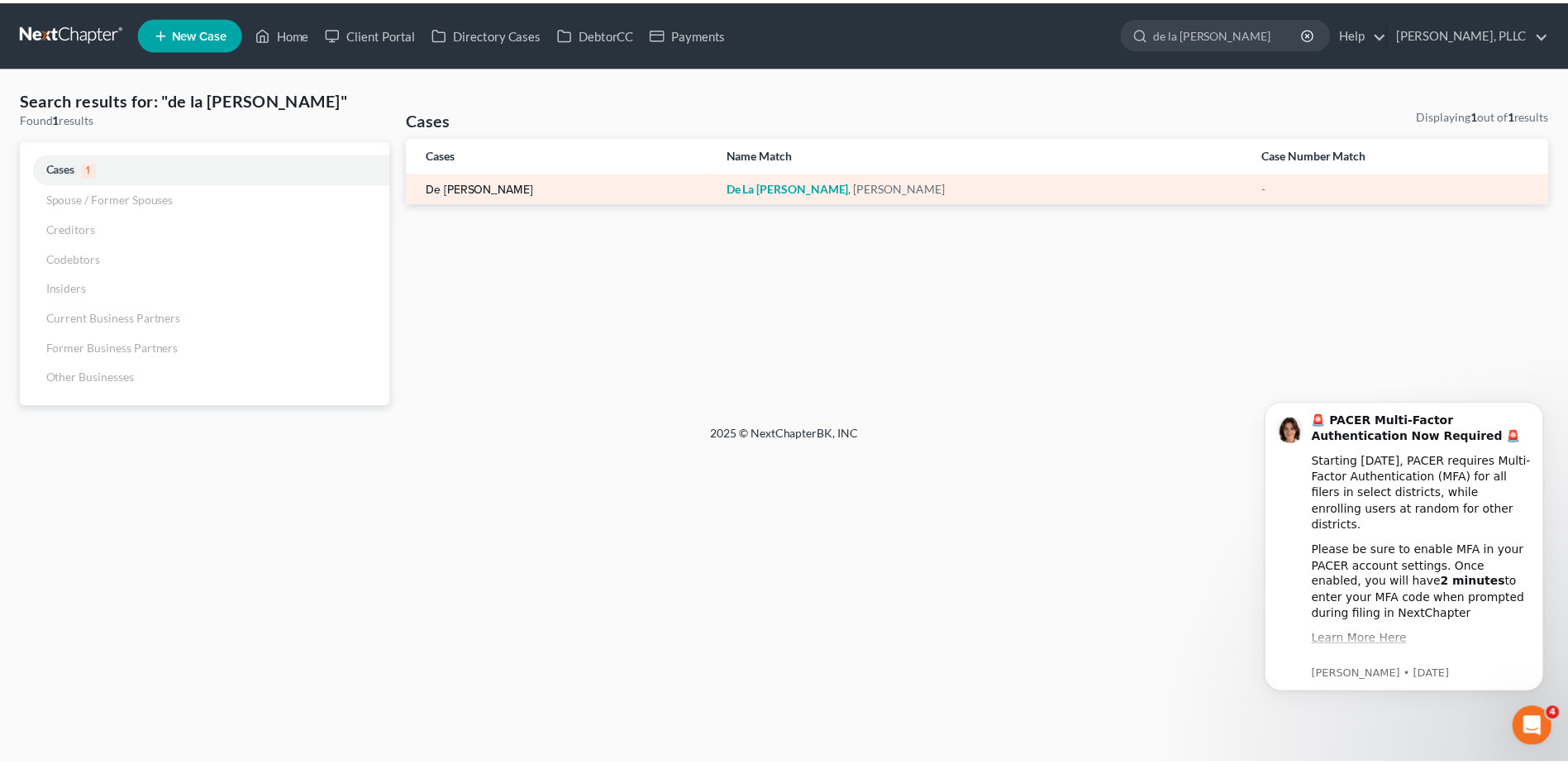
select select "4"
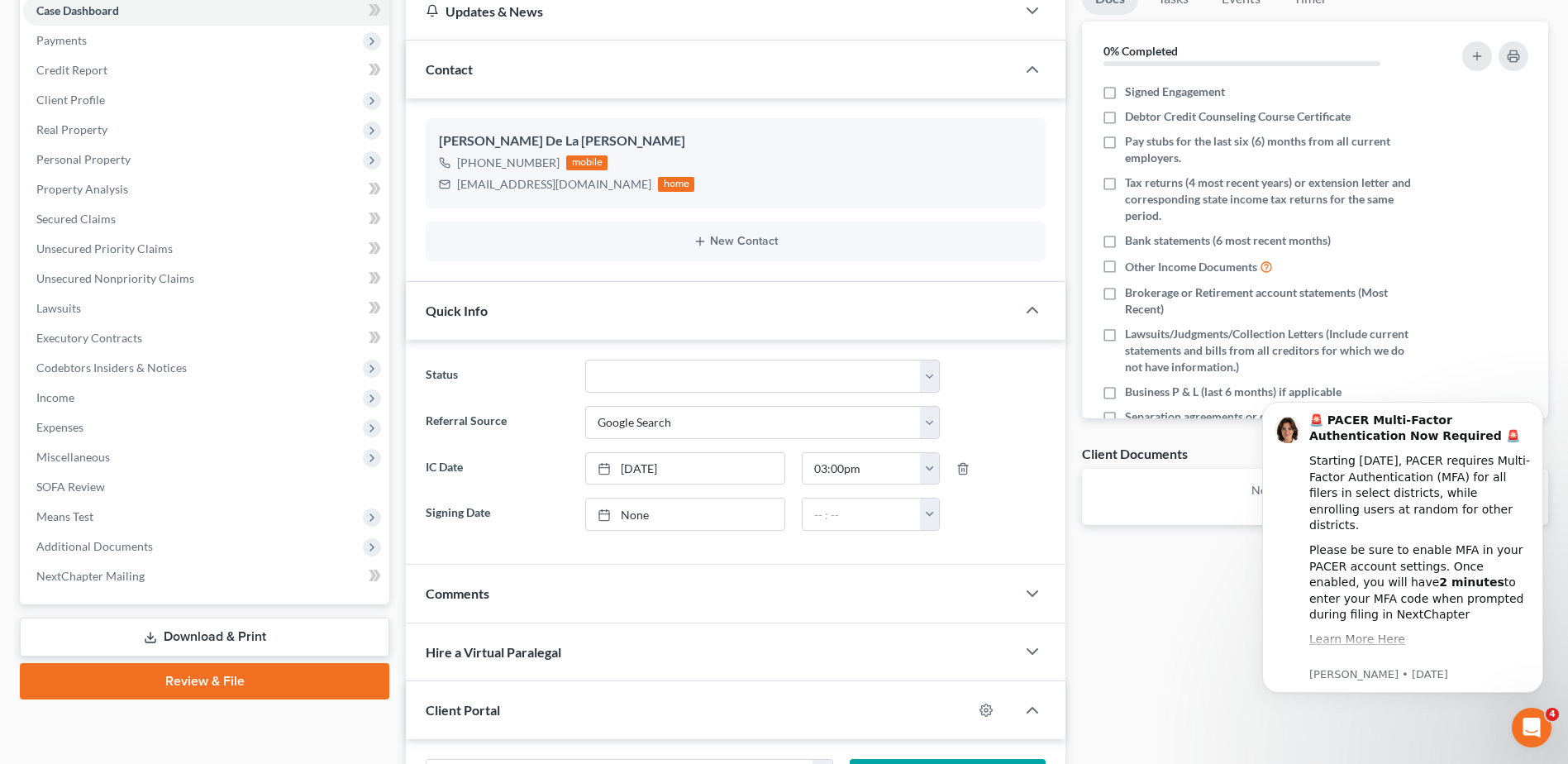
scroll to position [248, 0]
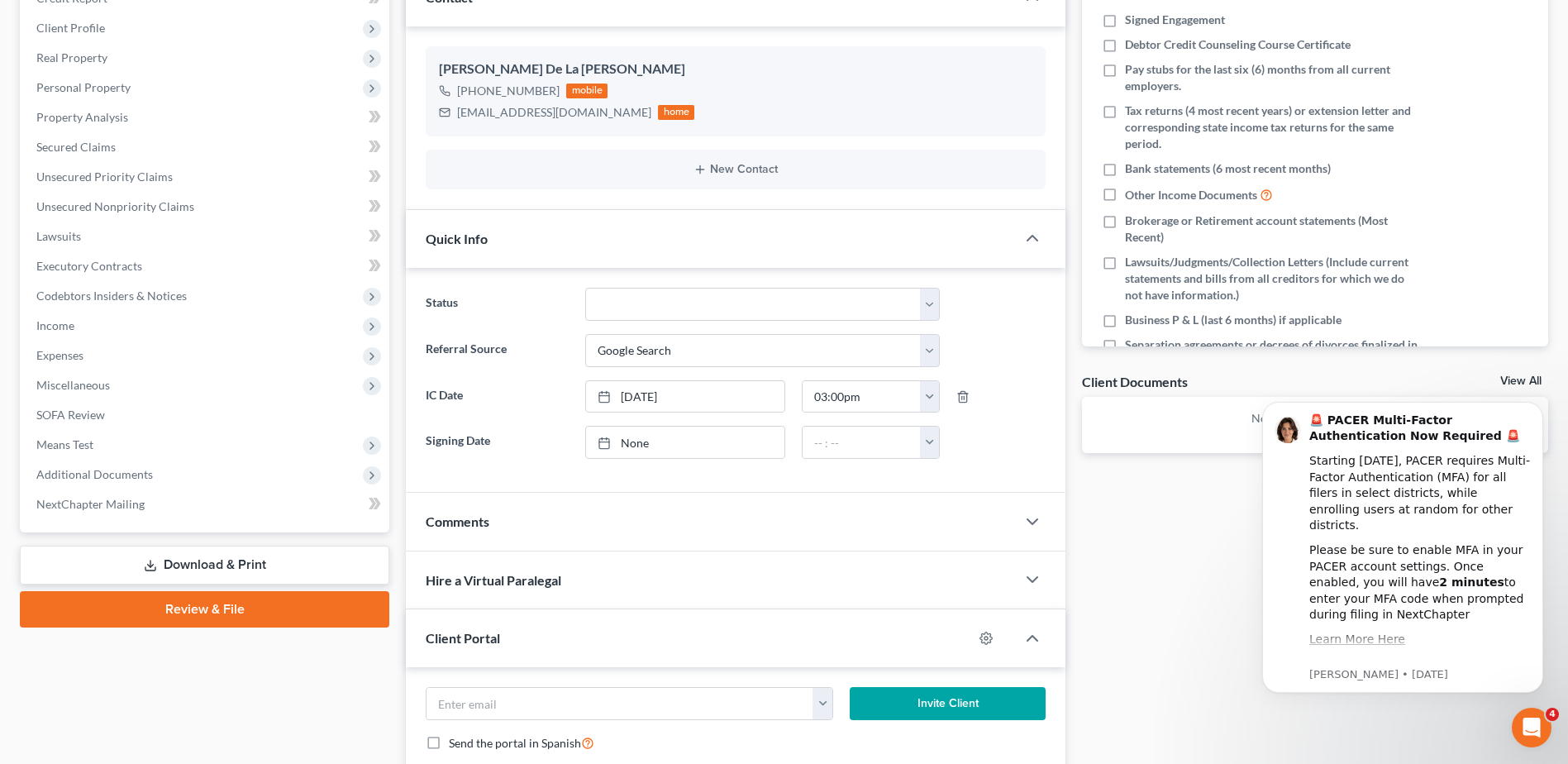
click at [612, 511] on div "Comments" at bounding box center [711, 521] width 610 height 57
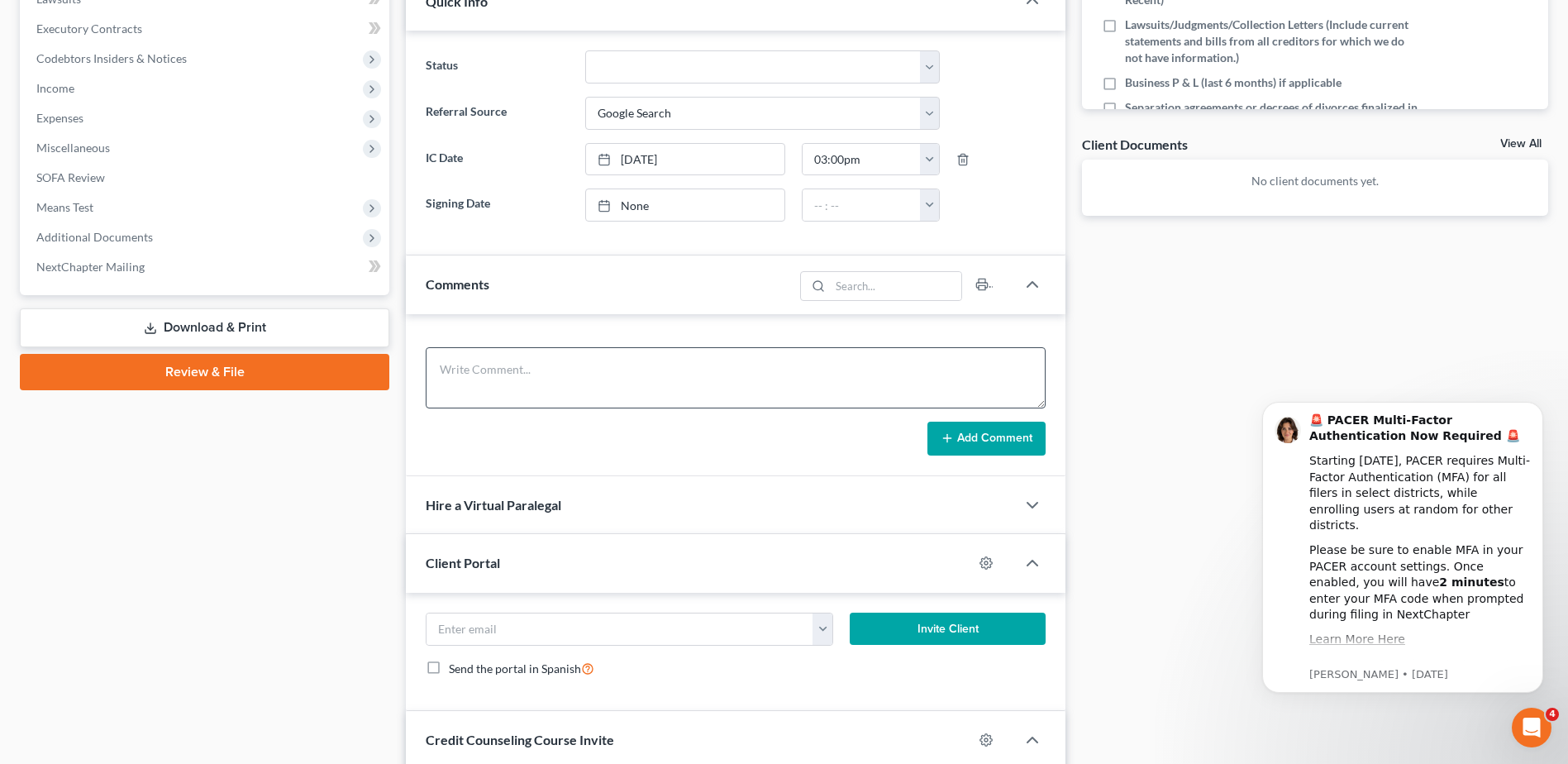
scroll to position [496, 0]
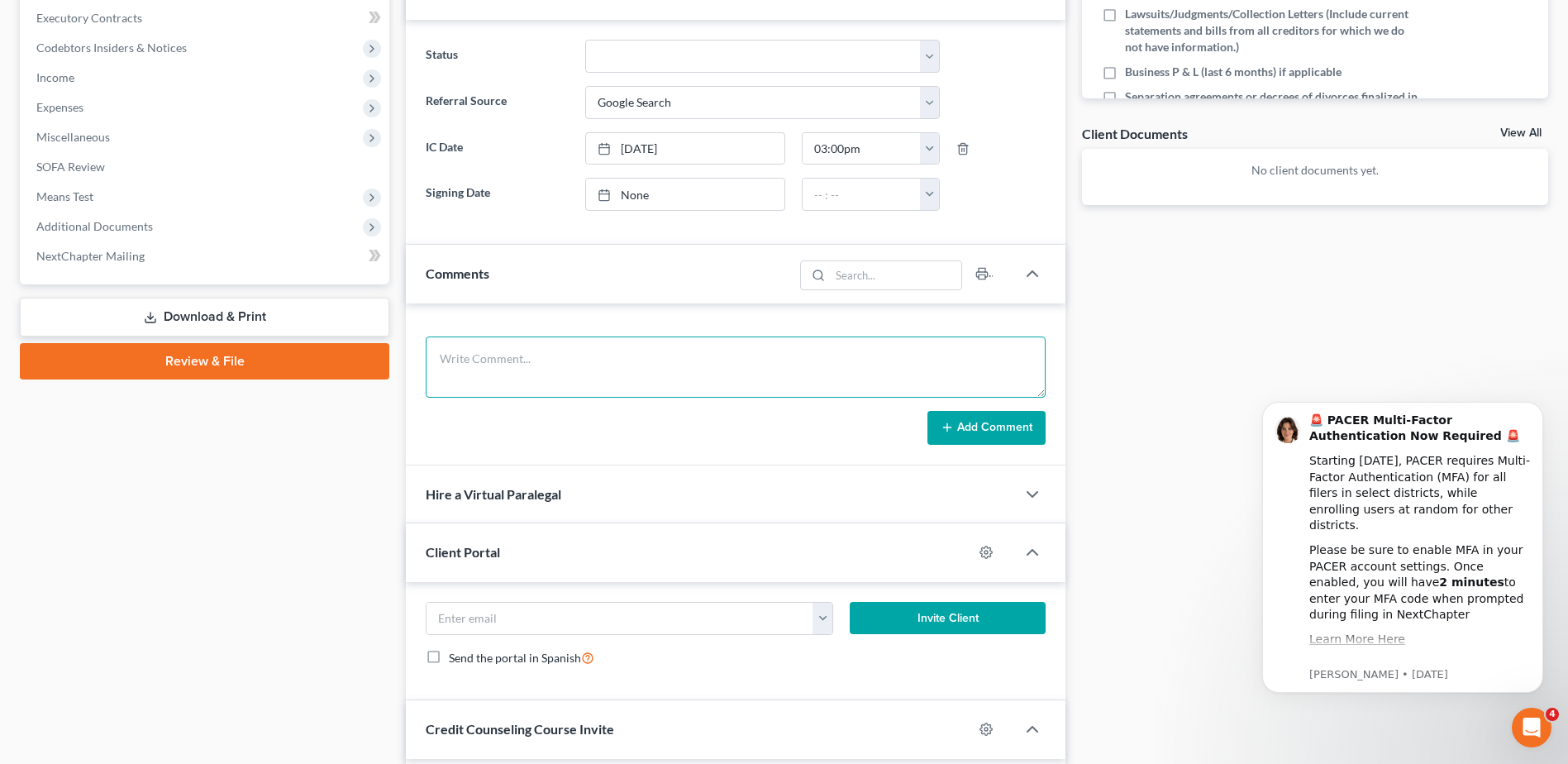
click at [604, 359] on textarea at bounding box center [735, 367] width 620 height 61
type textarea "attempted a courtesy call and left a voicemail."
drag, startPoint x: 952, startPoint y: 431, endPoint x: 965, endPoint y: 439, distance: 15.3
click at [955, 431] on button "Add Comment" at bounding box center [986, 428] width 119 height 34
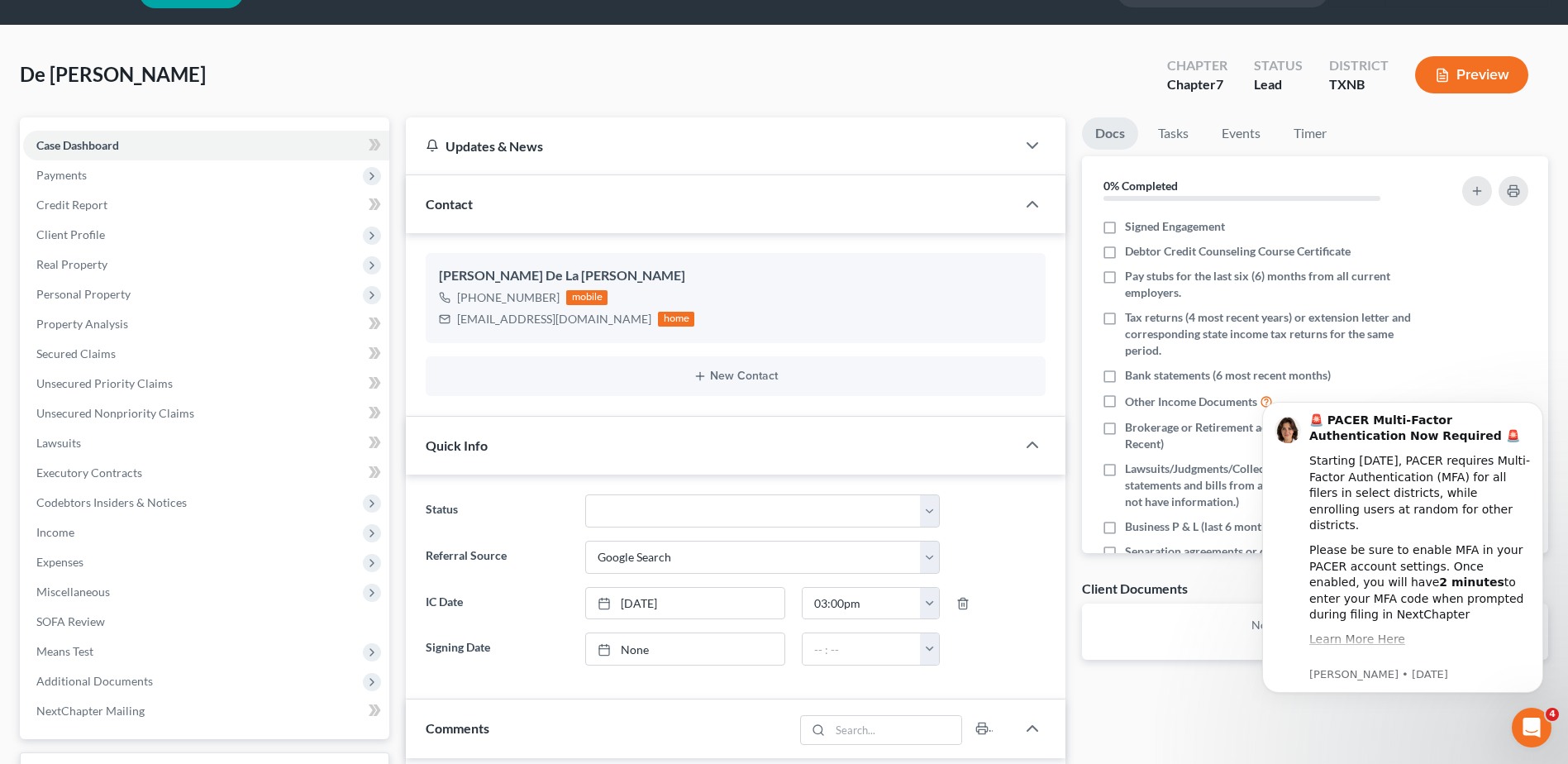
scroll to position [0, 0]
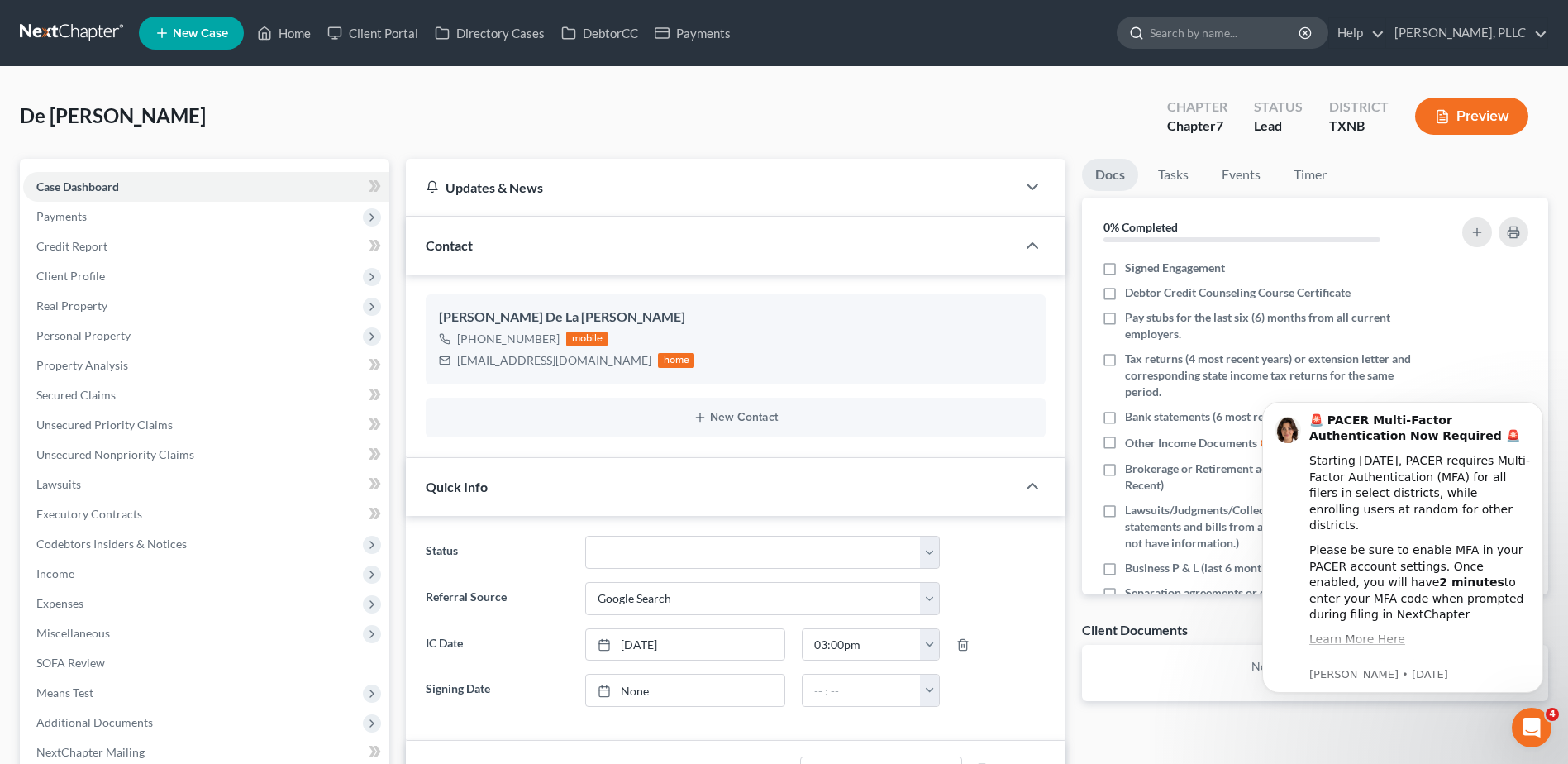
click at [1171, 26] on input "search" at bounding box center [1226, 32] width 151 height 30
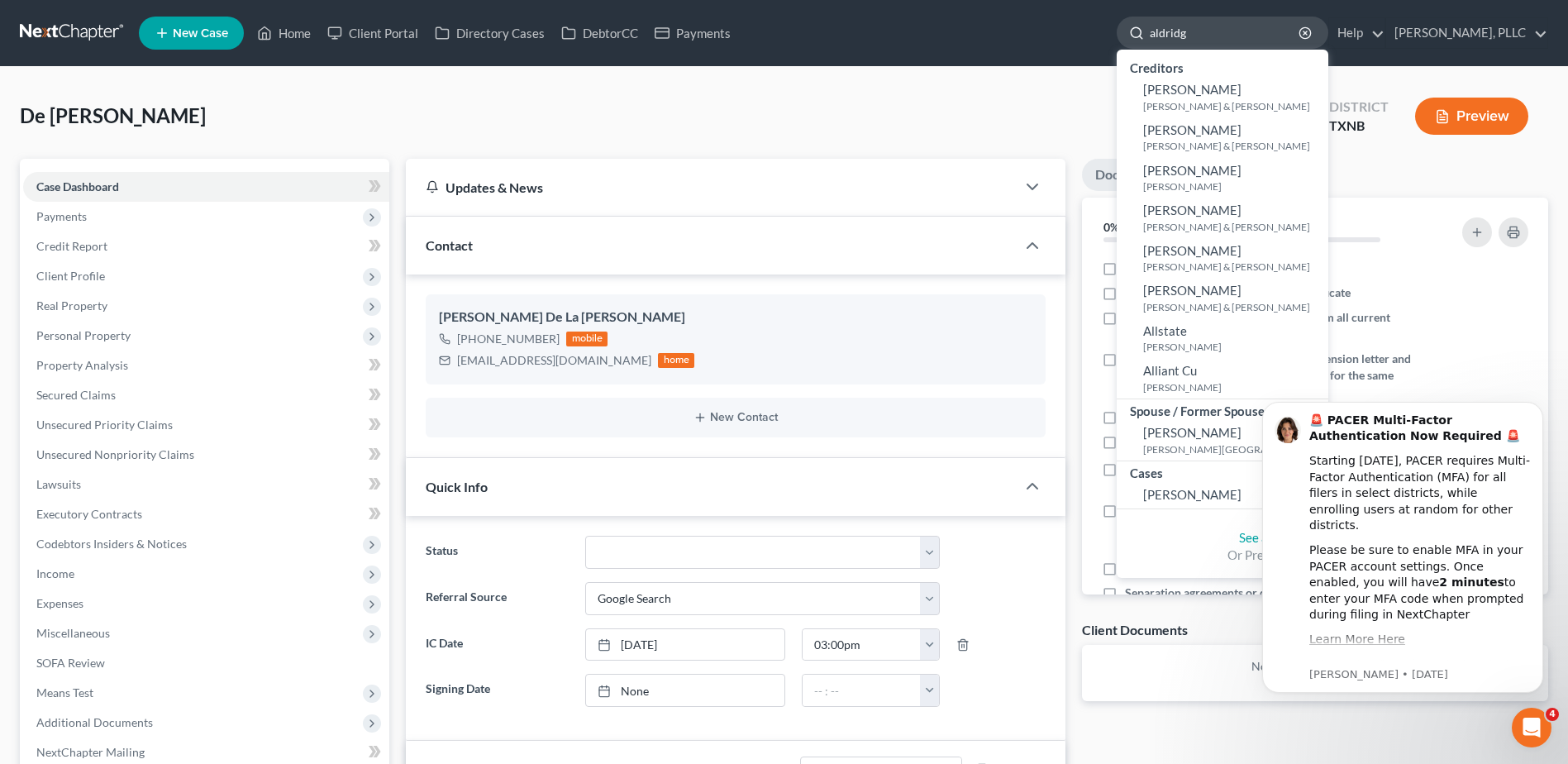
type input "[PERSON_NAME]"
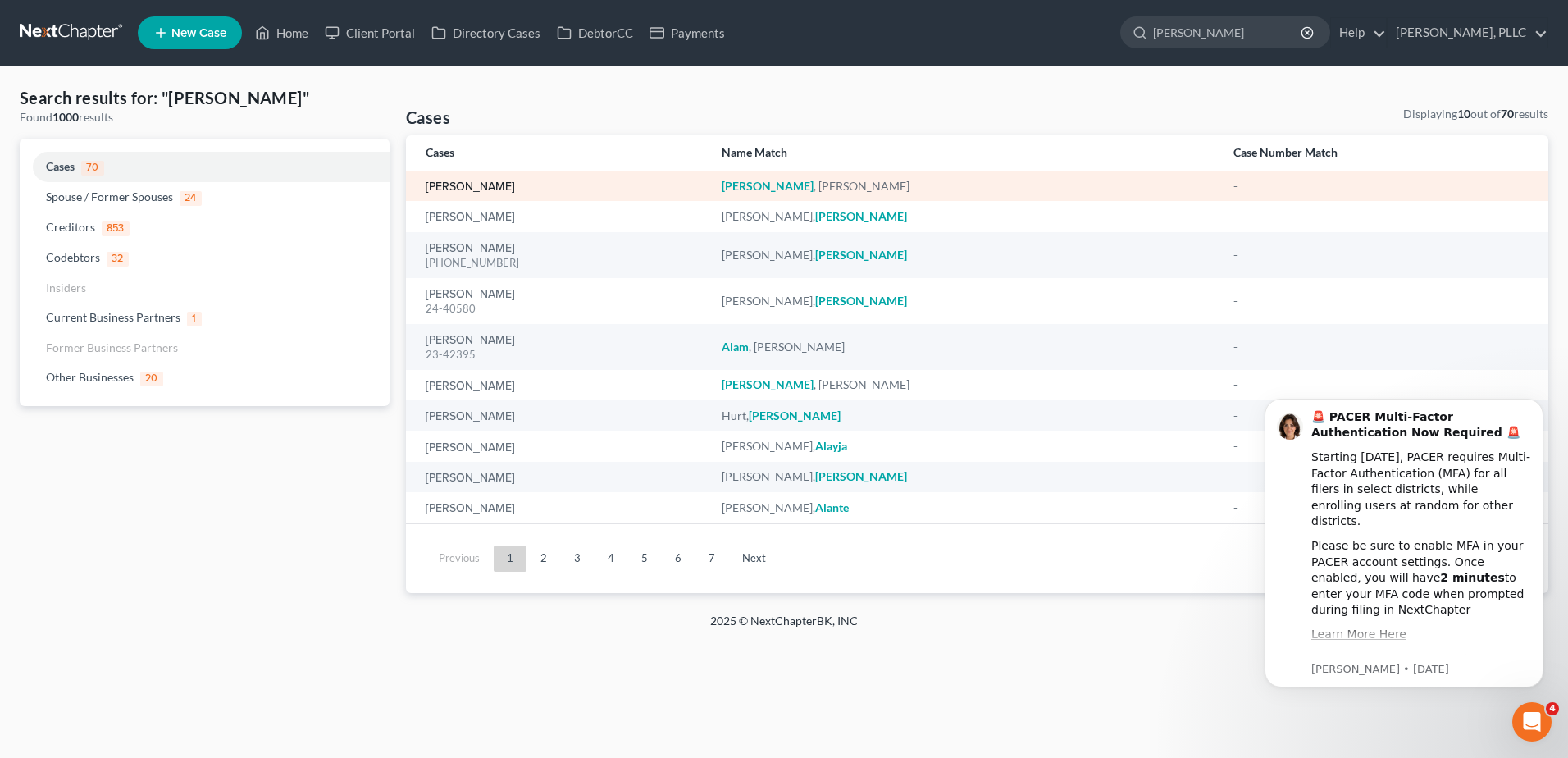
click at [515, 193] on link "[PERSON_NAME]" at bounding box center [471, 187] width 89 height 12
select select "4"
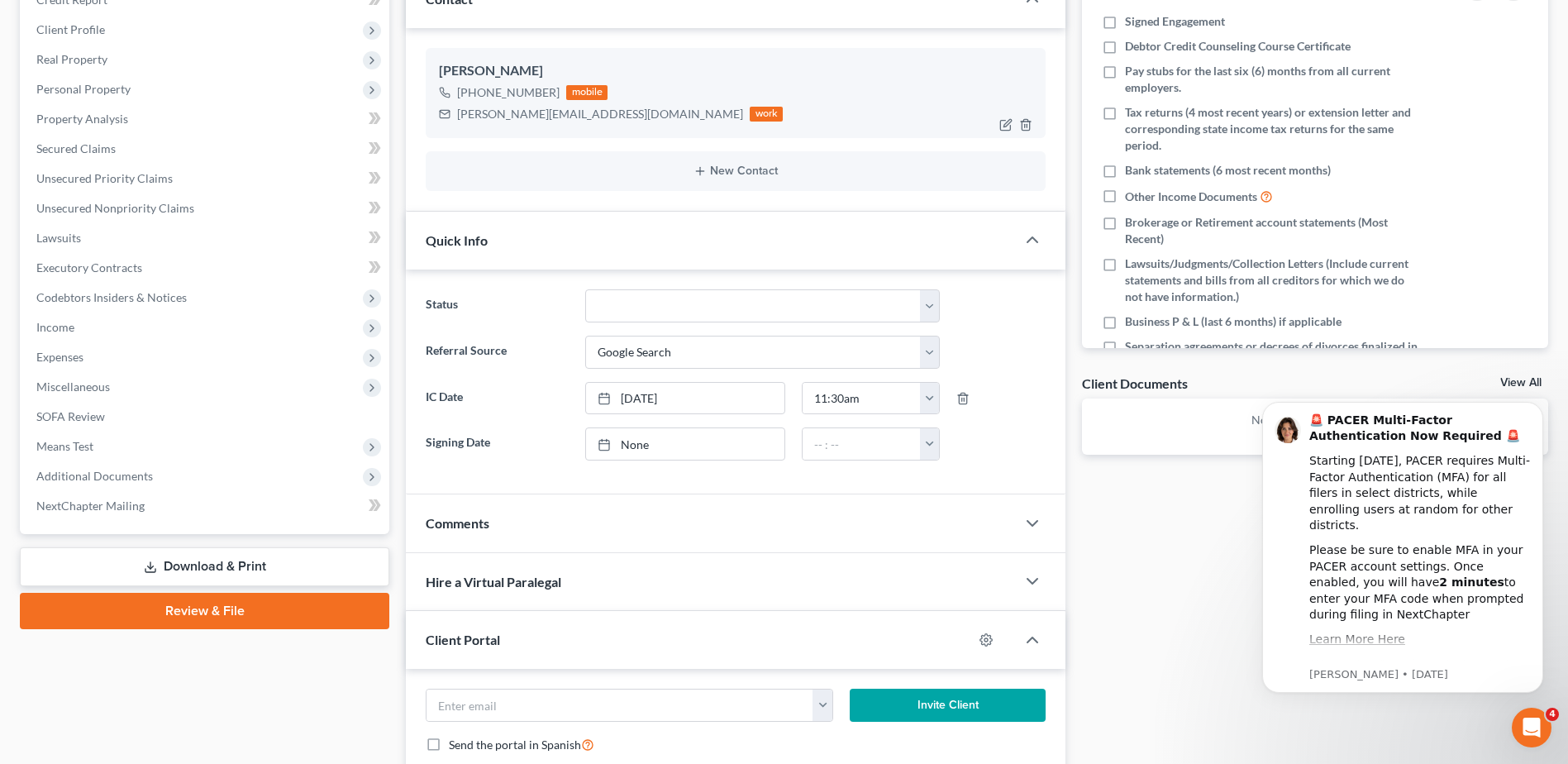
scroll to position [248, 0]
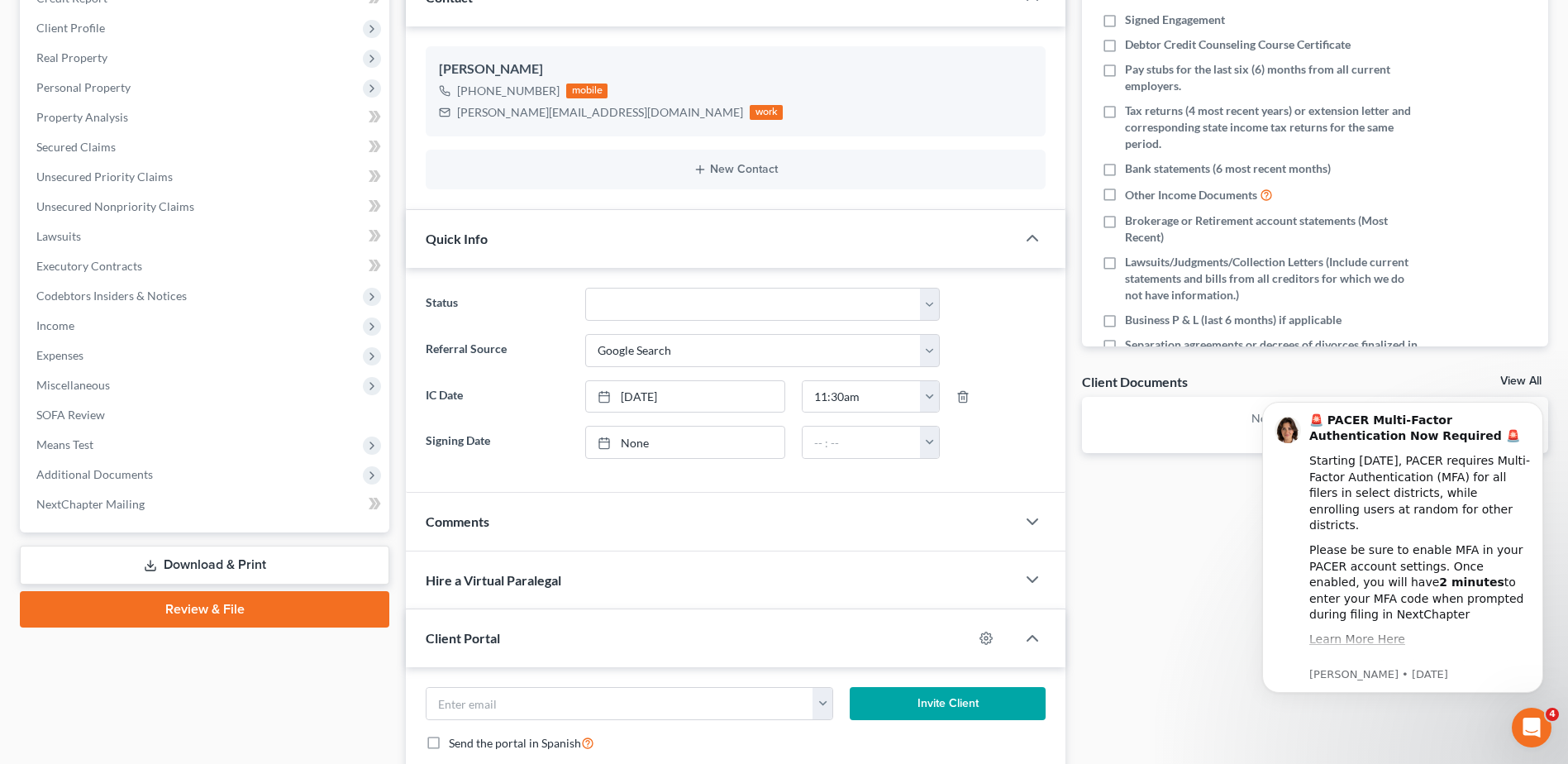
click at [598, 508] on div "Comments" at bounding box center [711, 521] width 610 height 57
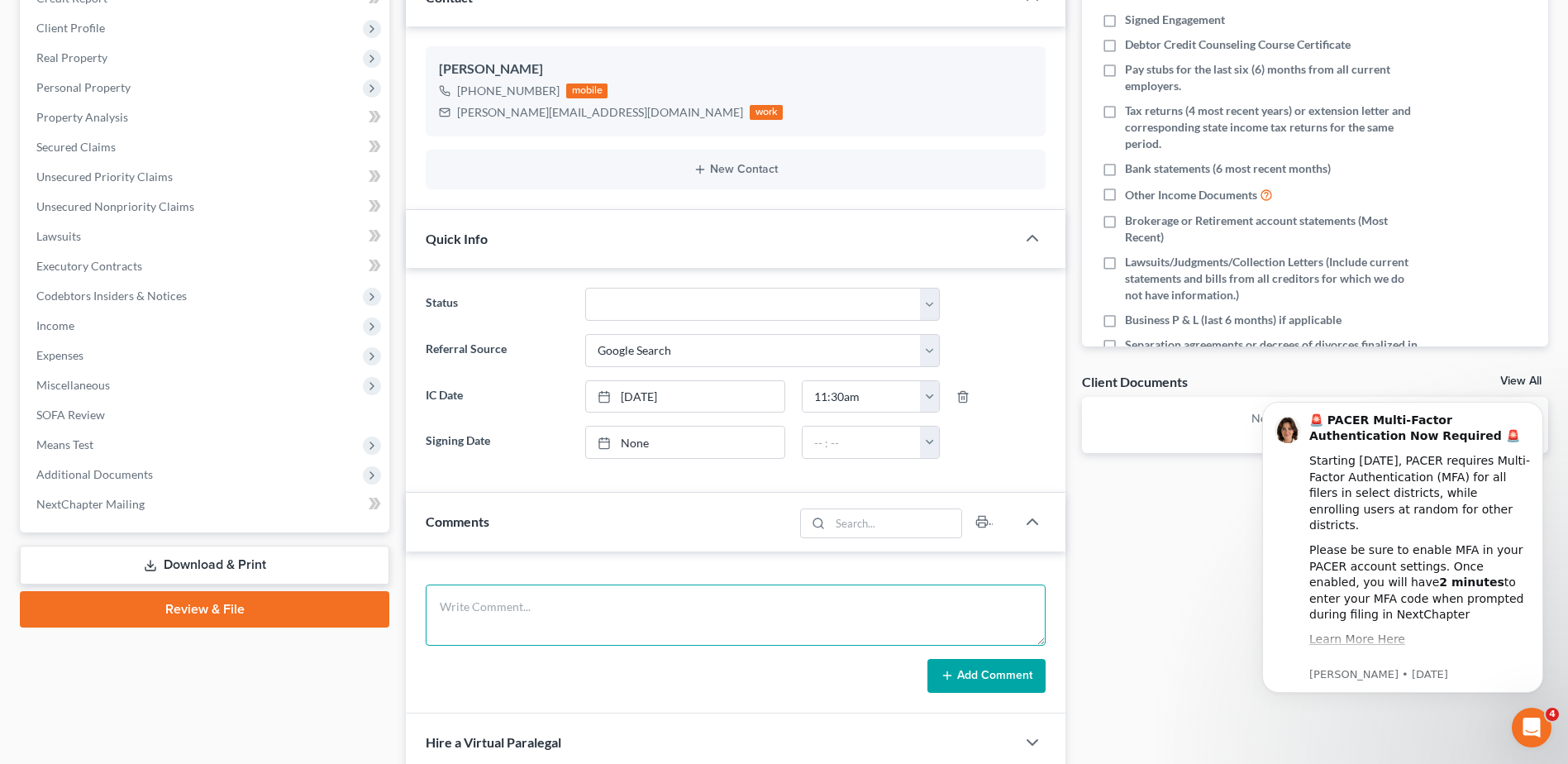
click at [572, 610] on textarea at bounding box center [735, 615] width 620 height 61
type textarea "Attempted a cc and left a vm box is full."
click at [959, 668] on button "Add Comment" at bounding box center [986, 676] width 119 height 34
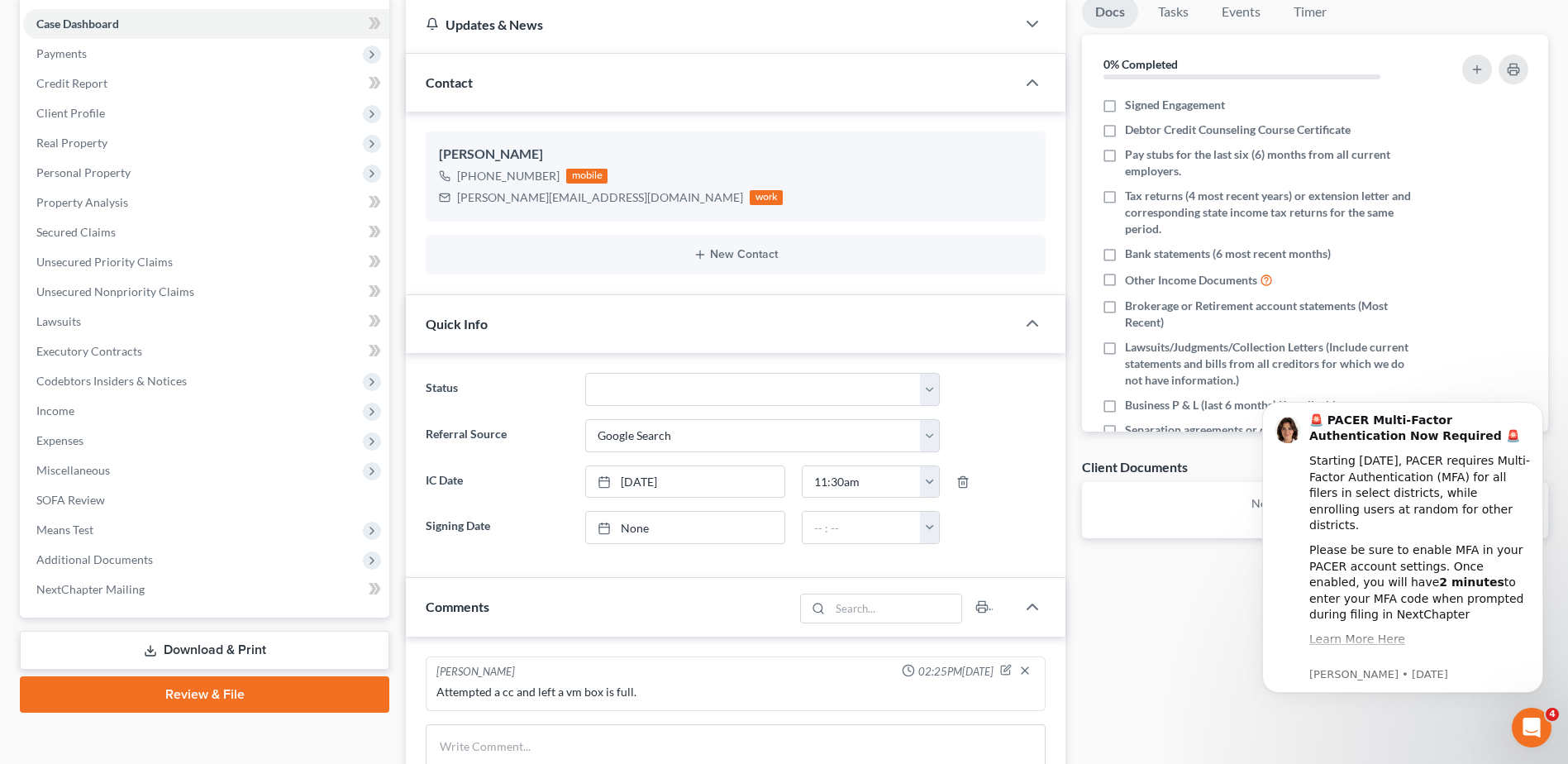
scroll to position [0, 0]
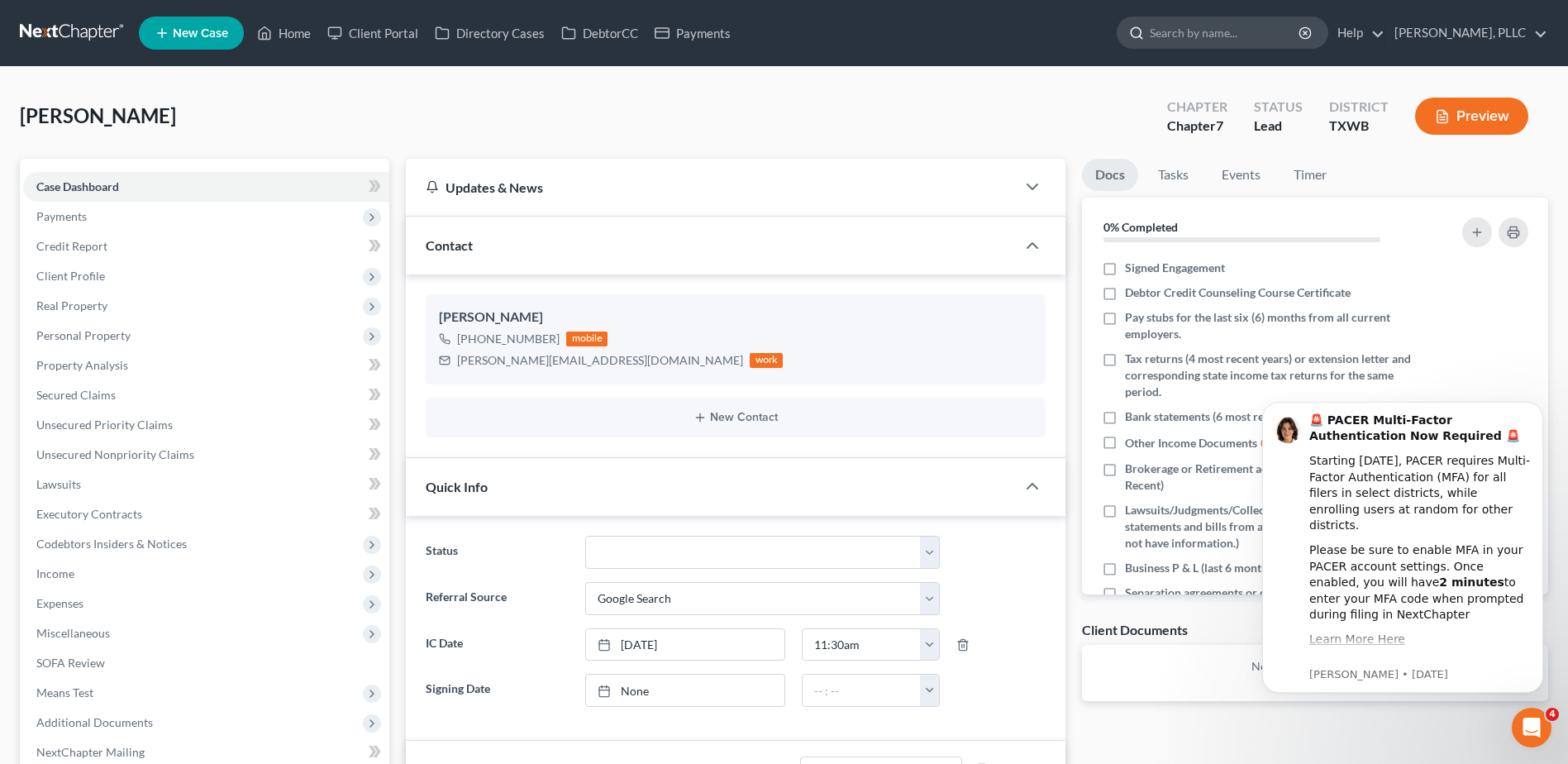
click at [1223, 30] on input "search" at bounding box center [1226, 32] width 151 height 30
type input "[PERSON_NAME]"
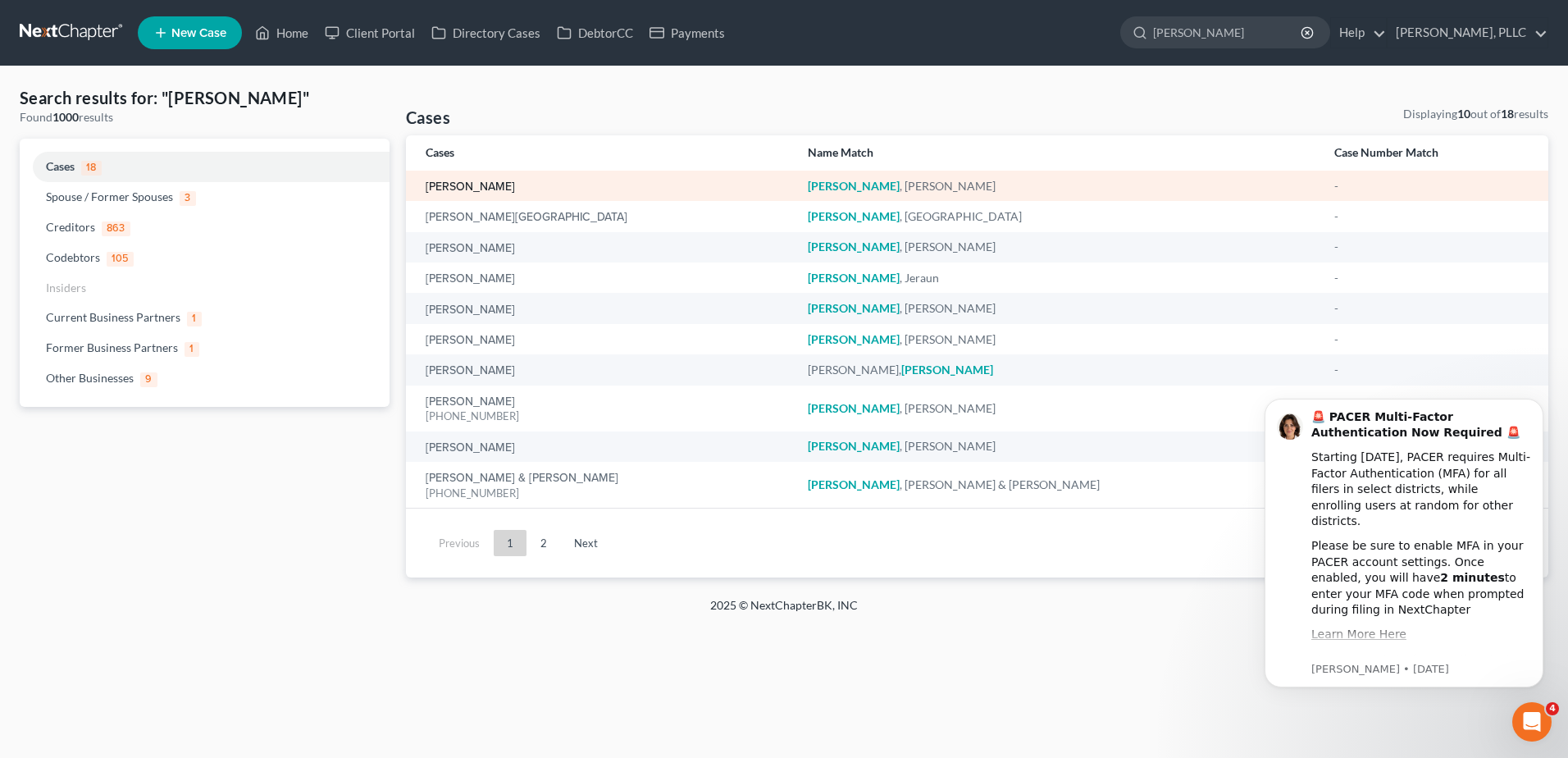
click at [497, 181] on link "[PERSON_NAME]" at bounding box center [471, 187] width 89 height 12
select select "4"
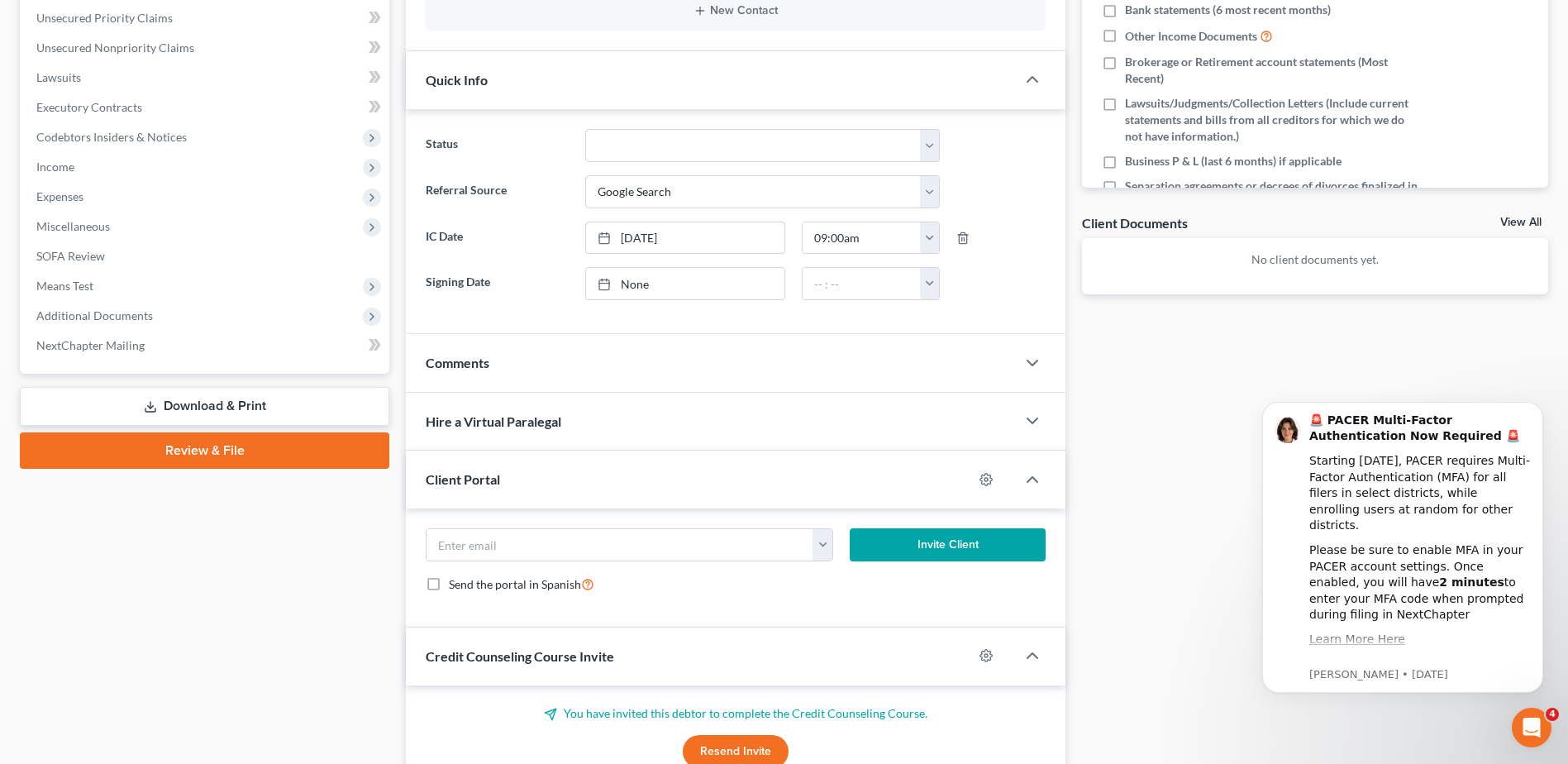
scroll to position [414, 0]
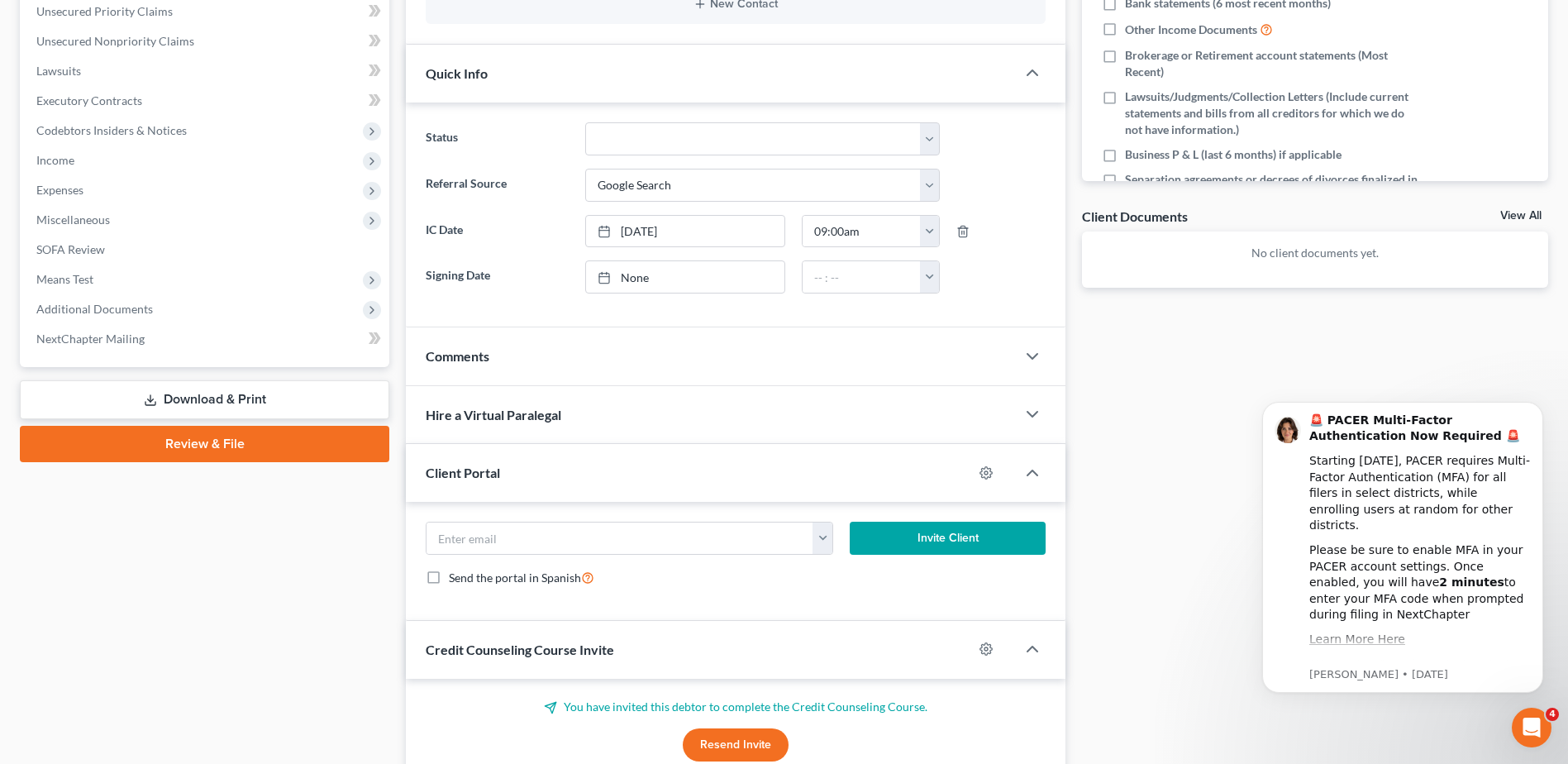
click at [585, 366] on div "Comments" at bounding box center [711, 356] width 610 height 57
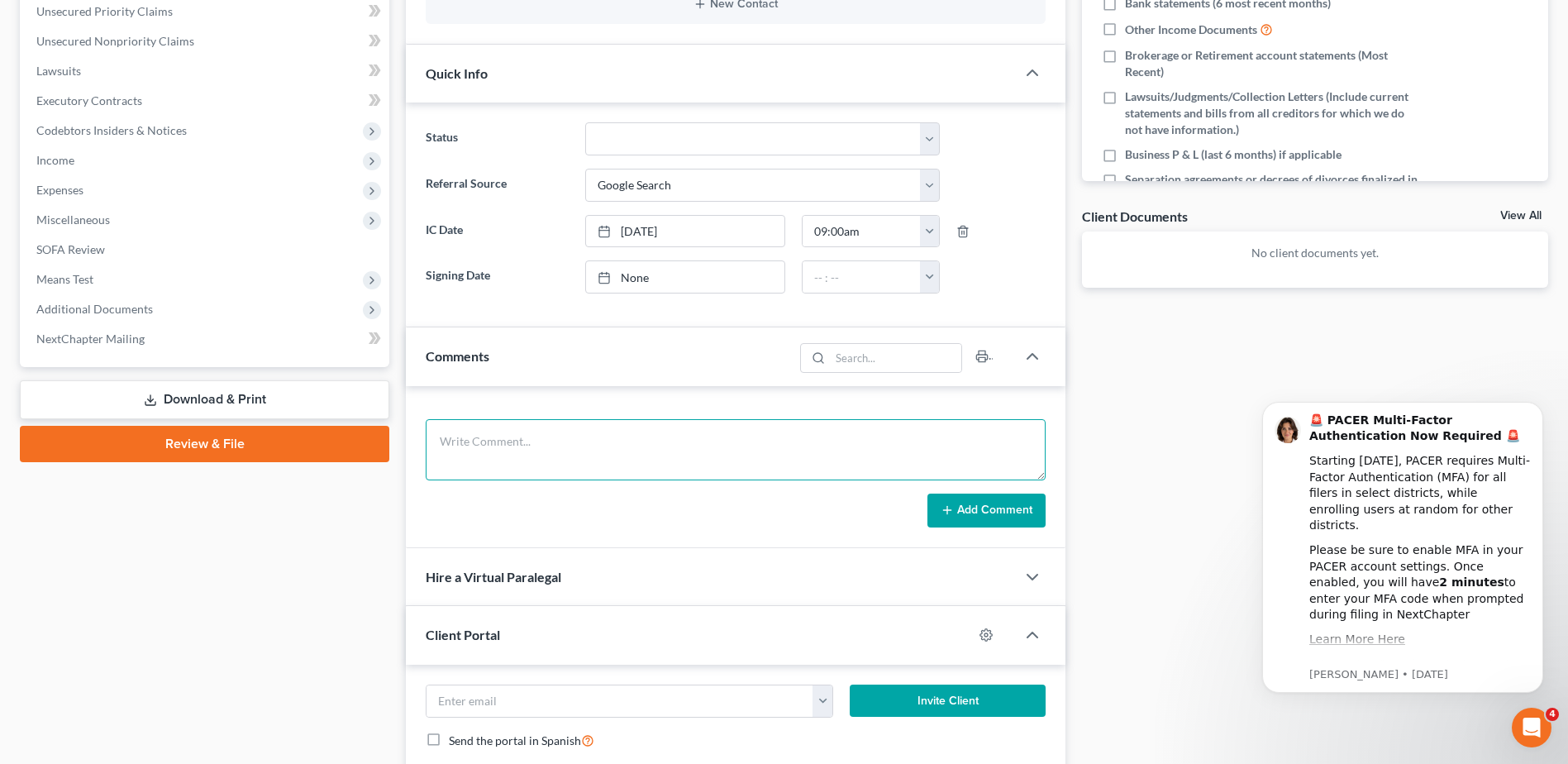
click at [570, 442] on textarea at bounding box center [735, 449] width 620 height 61
type textarea "attempted a courtesy call and left a voicemail."
click at [960, 509] on button "Add Comment" at bounding box center [986, 510] width 119 height 34
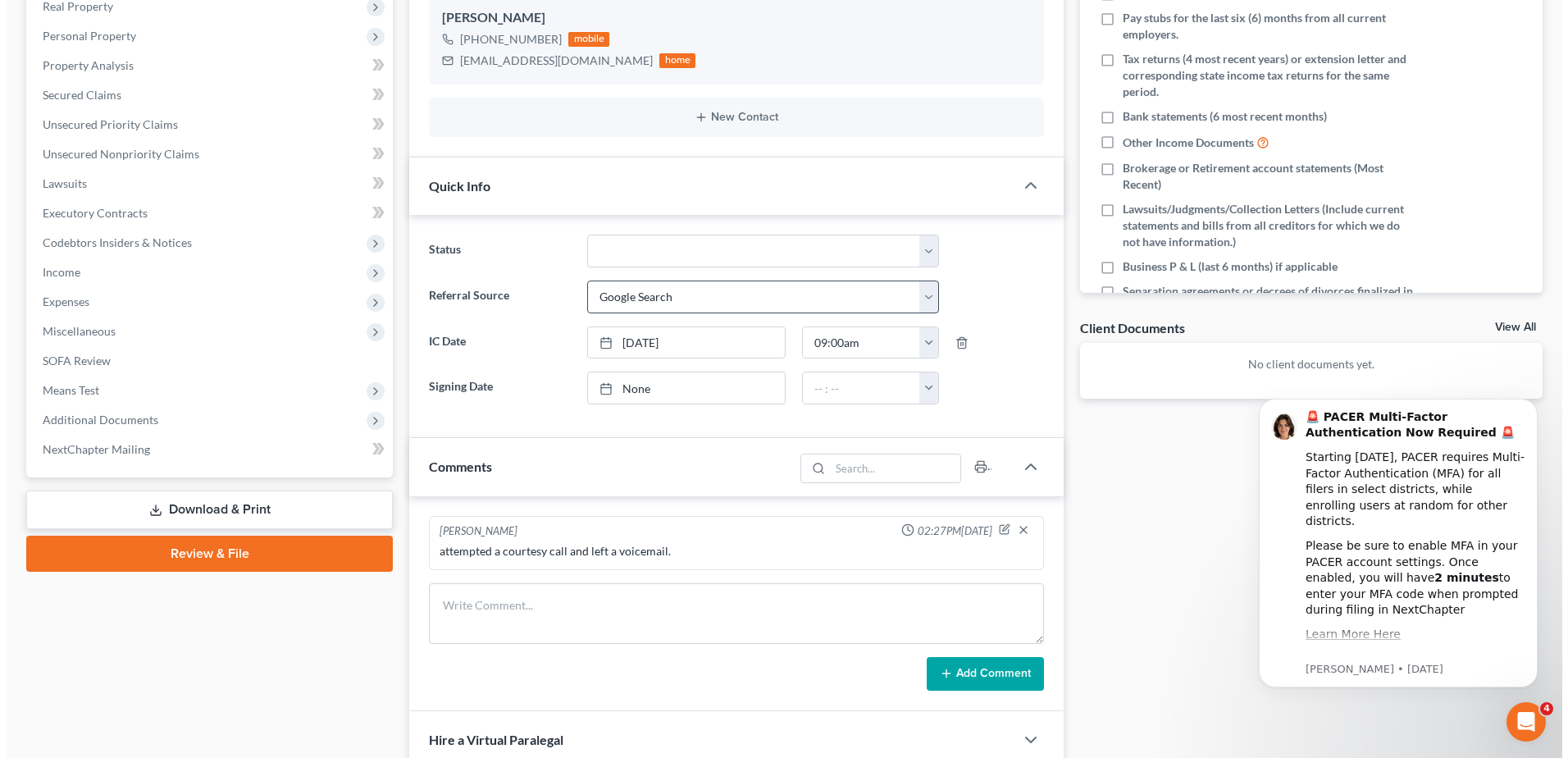
scroll to position [0, 0]
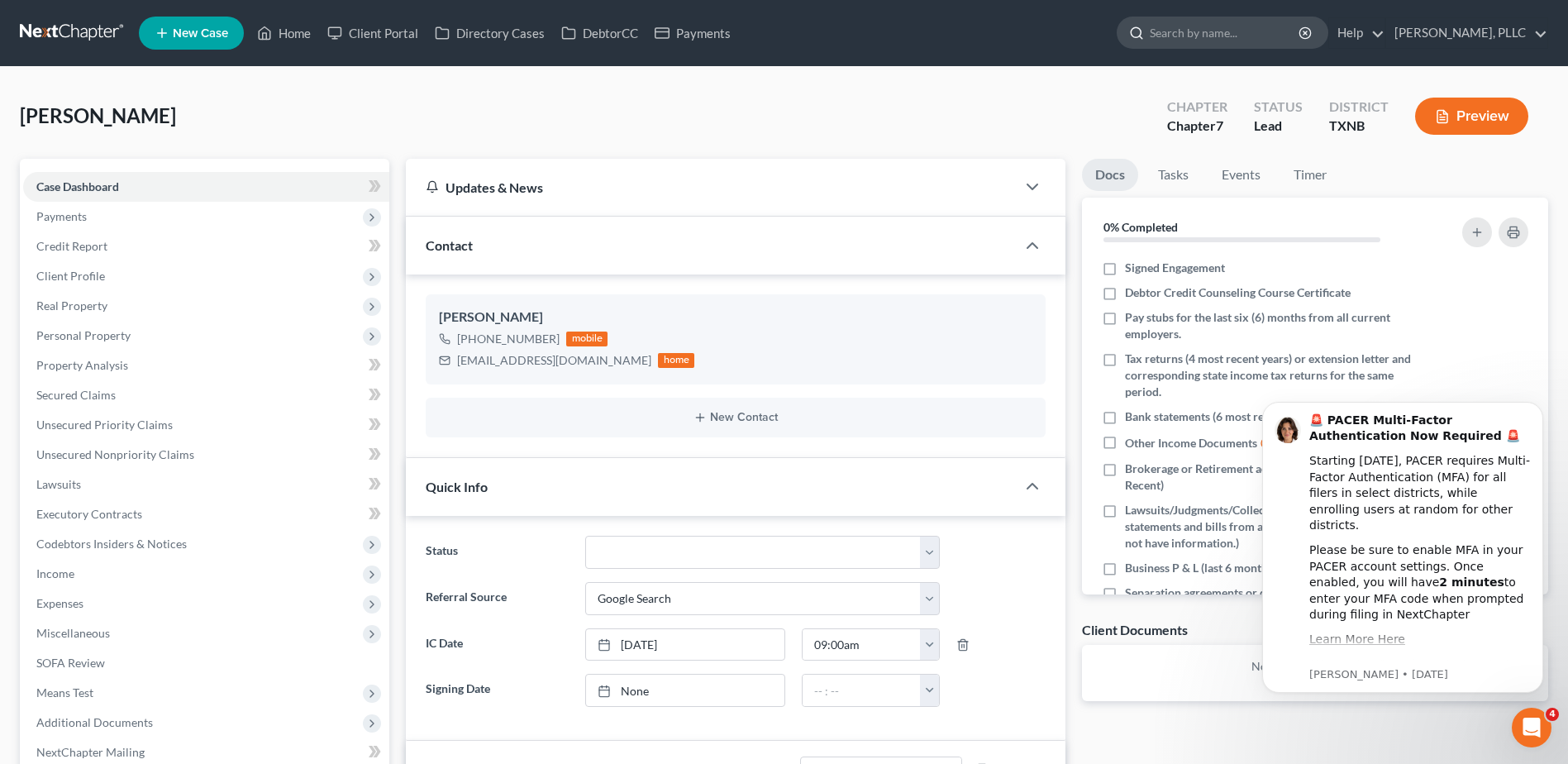
click at [1193, 40] on input "search" at bounding box center [1226, 32] width 151 height 30
type input "[PERSON_NAME]"
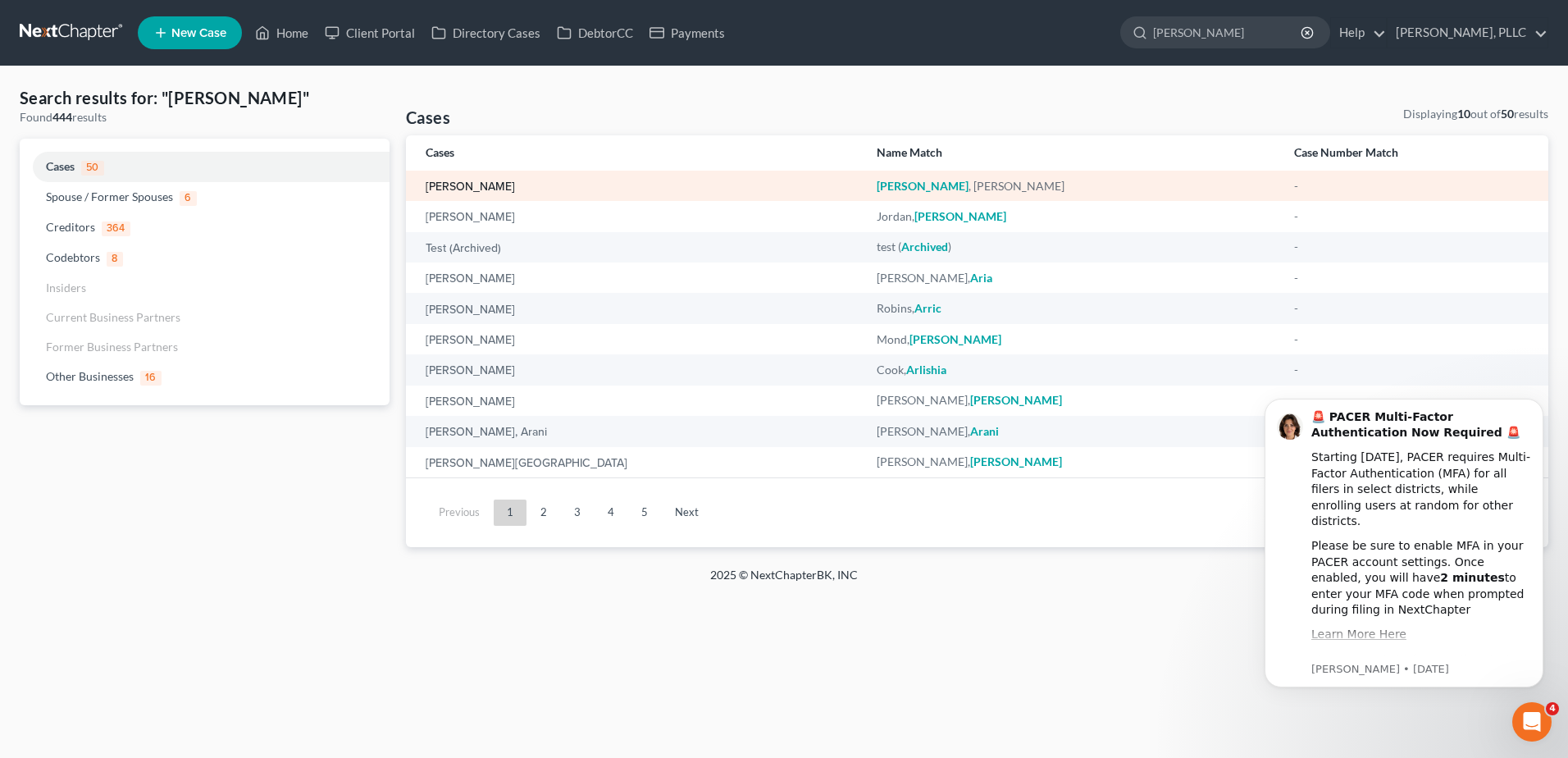
click at [440, 185] on link "[PERSON_NAME]" at bounding box center [471, 187] width 89 height 12
select select "4"
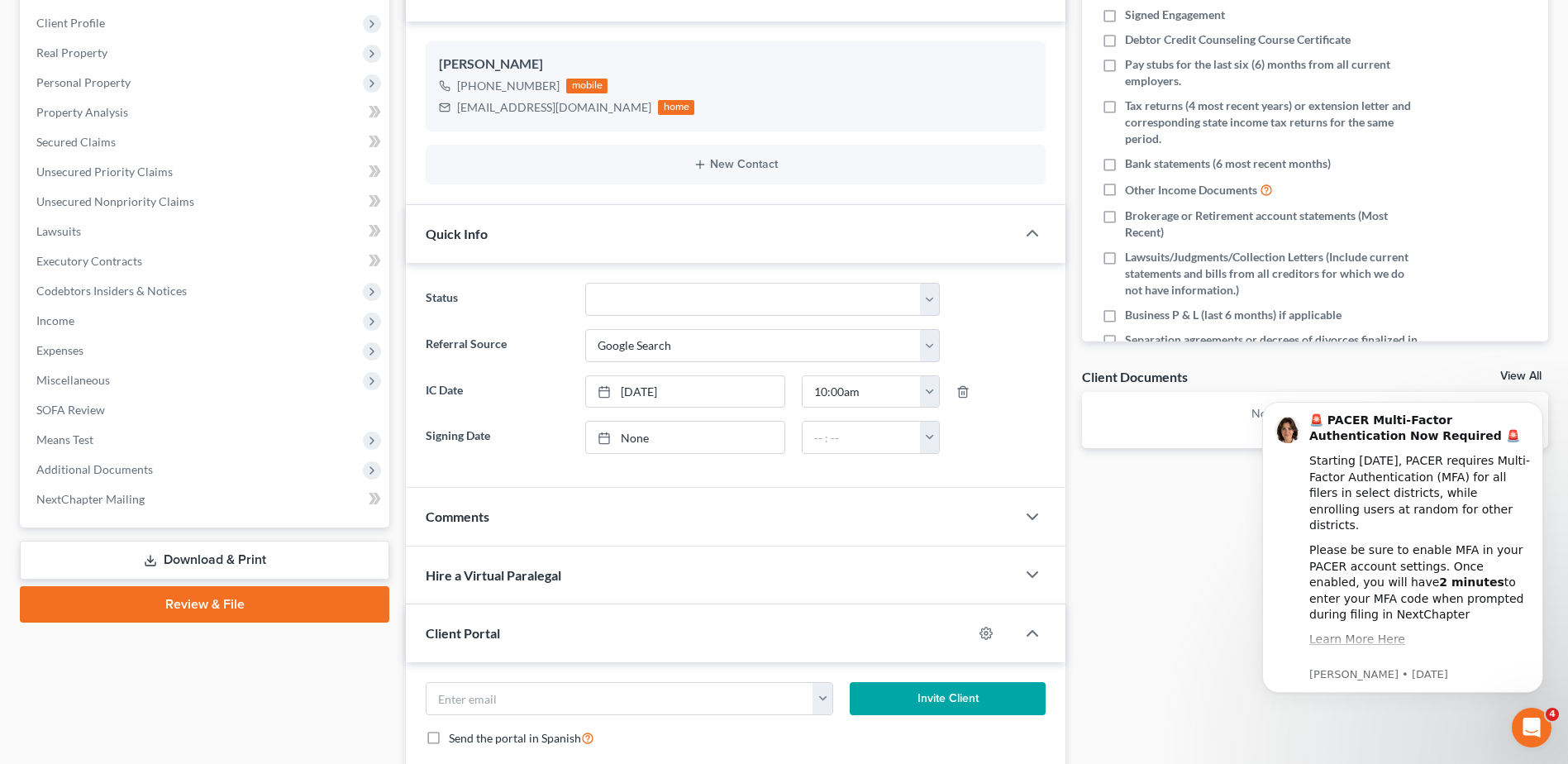
scroll to position [331, 0]
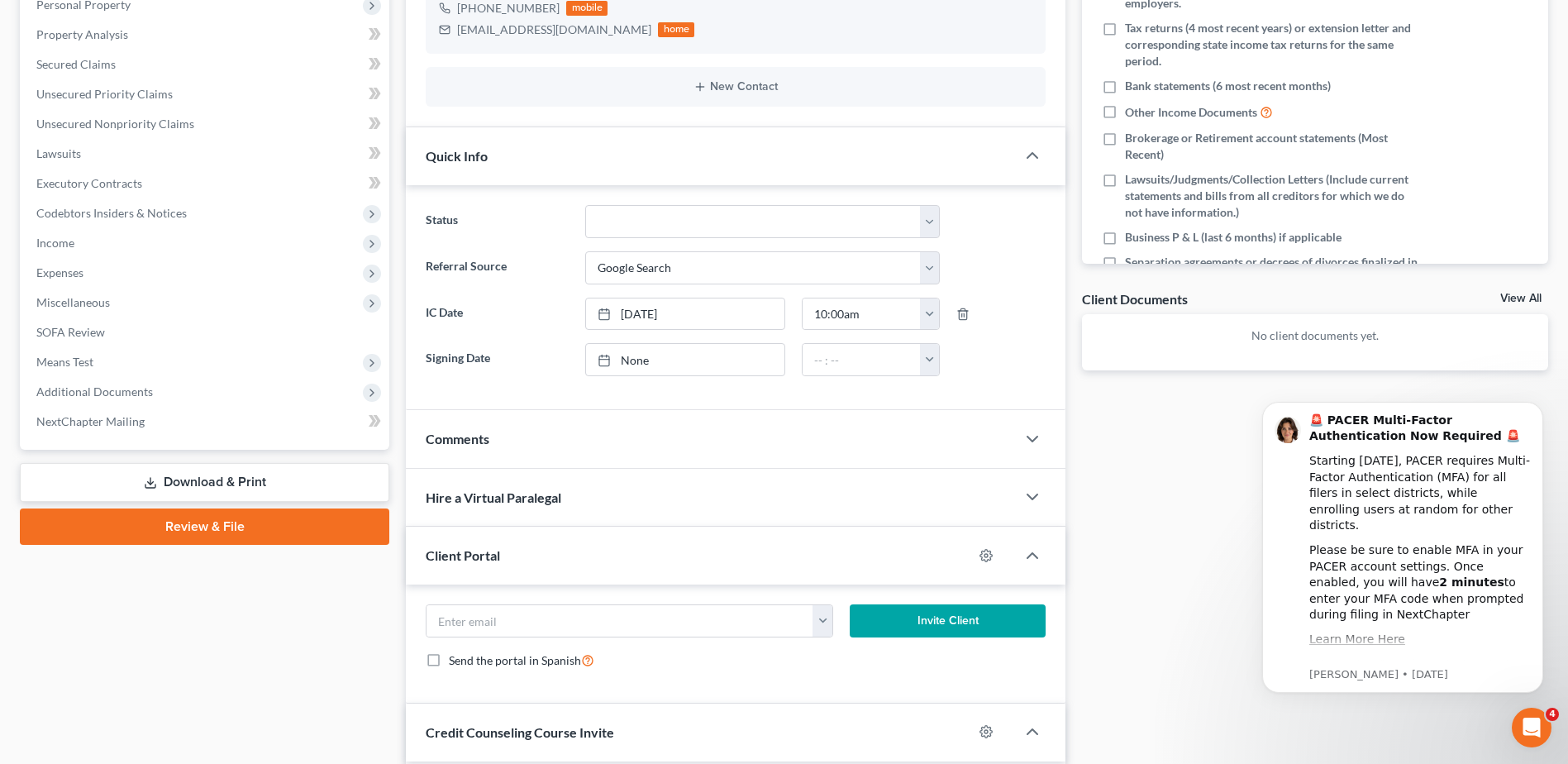
click at [544, 461] on div "Comments" at bounding box center [711, 438] width 610 height 57
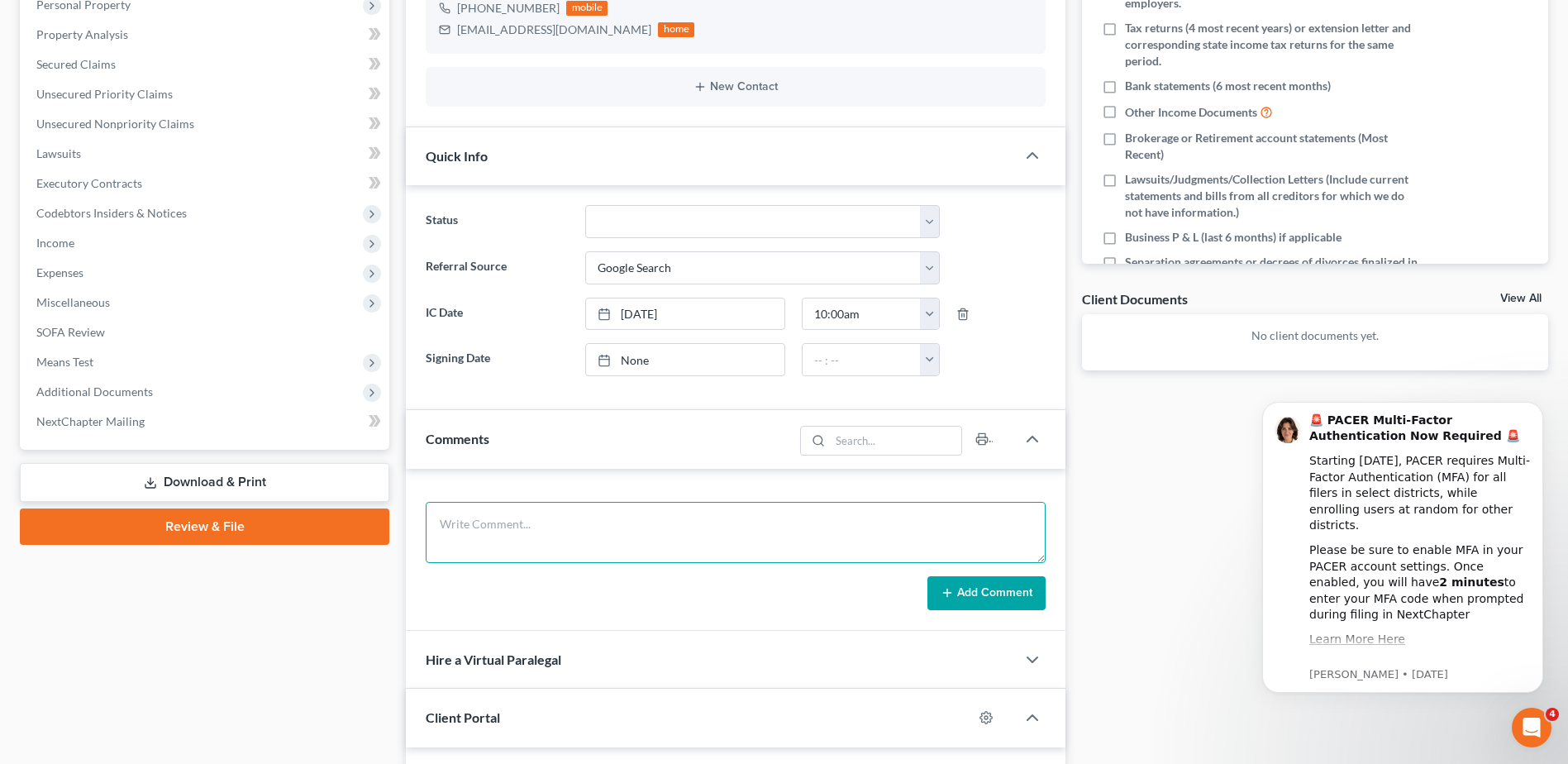
click at [536, 528] on textarea at bounding box center [735, 533] width 620 height 61
type textarea "during courtesy call she stated she's not filing anymore."
drag, startPoint x: 732, startPoint y: 524, endPoint x: 413, endPoint y: 543, distance: 319.6
click at [413, 542] on div "during courtesy call she stated she's not filing anymore. Add Comment" at bounding box center [735, 550] width 660 height 163
type textarea "attempted cc and vm box isn't set up."
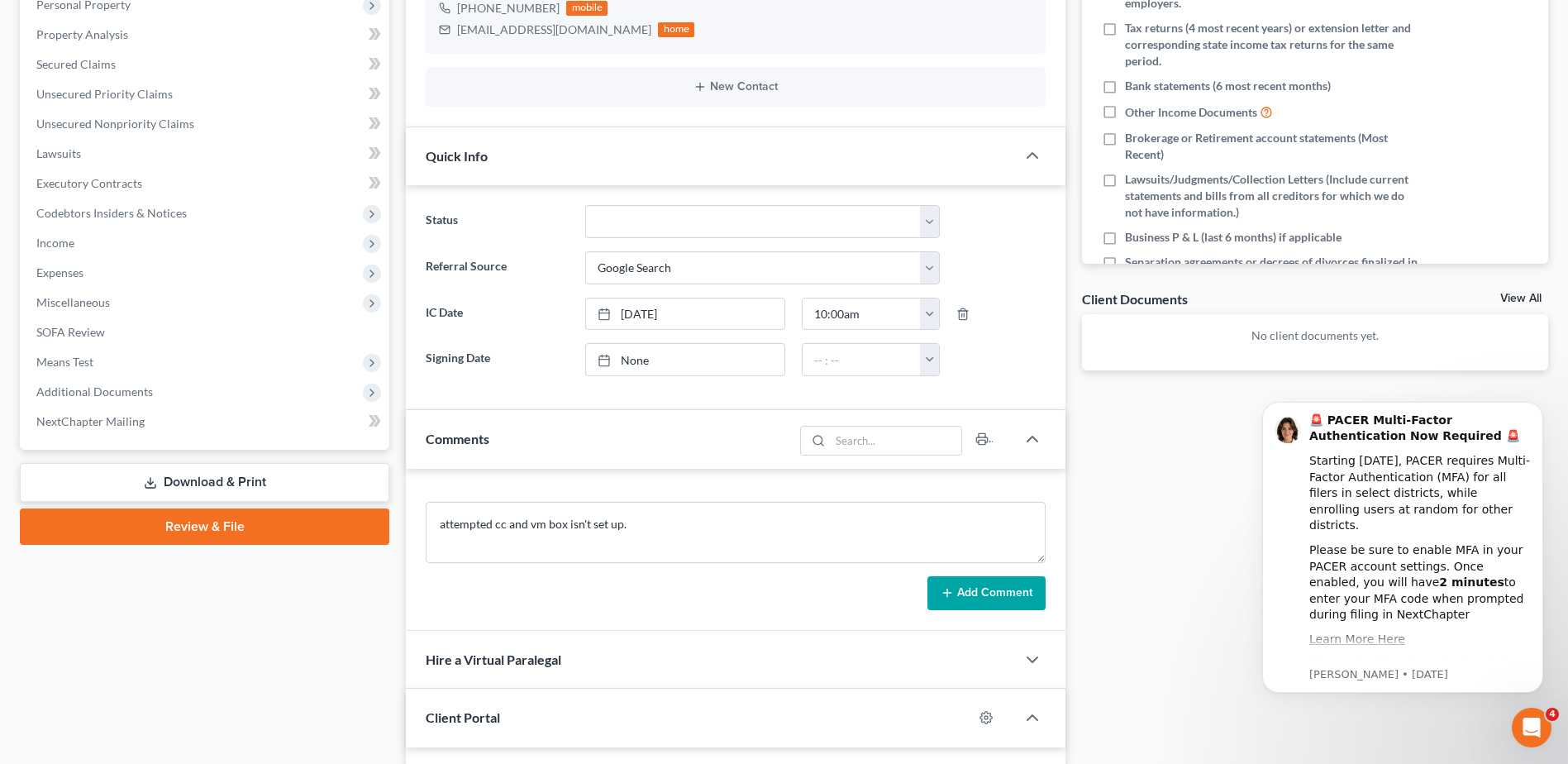
click at [955, 580] on button "Add Comment" at bounding box center [986, 593] width 119 height 34
